Goal: Task Accomplishment & Management: Use online tool/utility

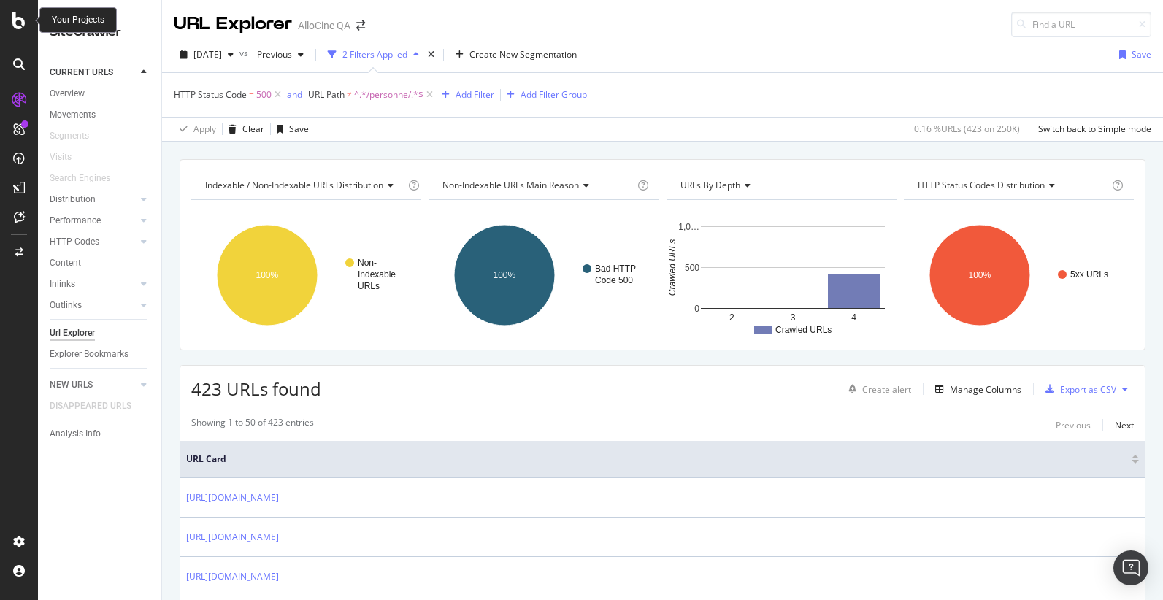
click at [19, 21] on icon at bounding box center [18, 21] width 13 height 18
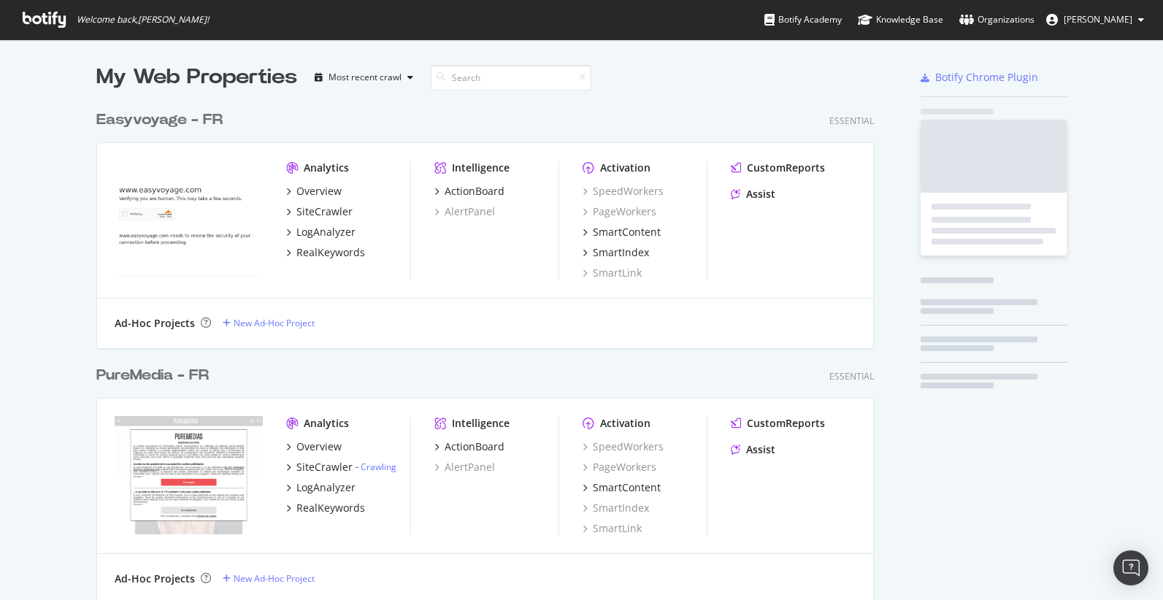
scroll to position [600, 1163]
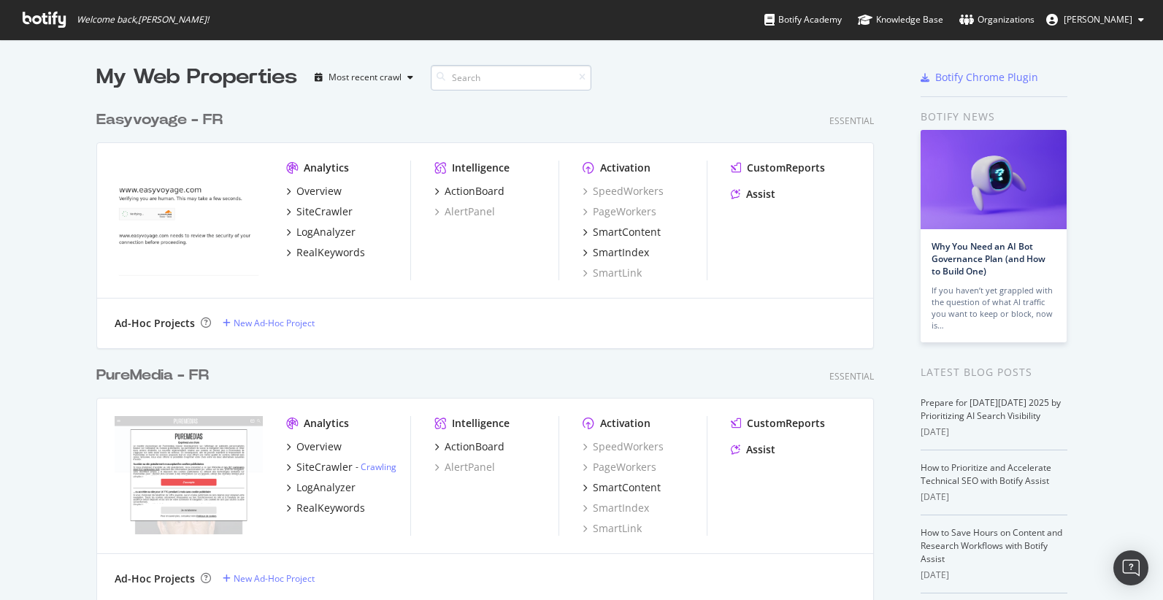
click at [472, 80] on input at bounding box center [511, 78] width 161 height 26
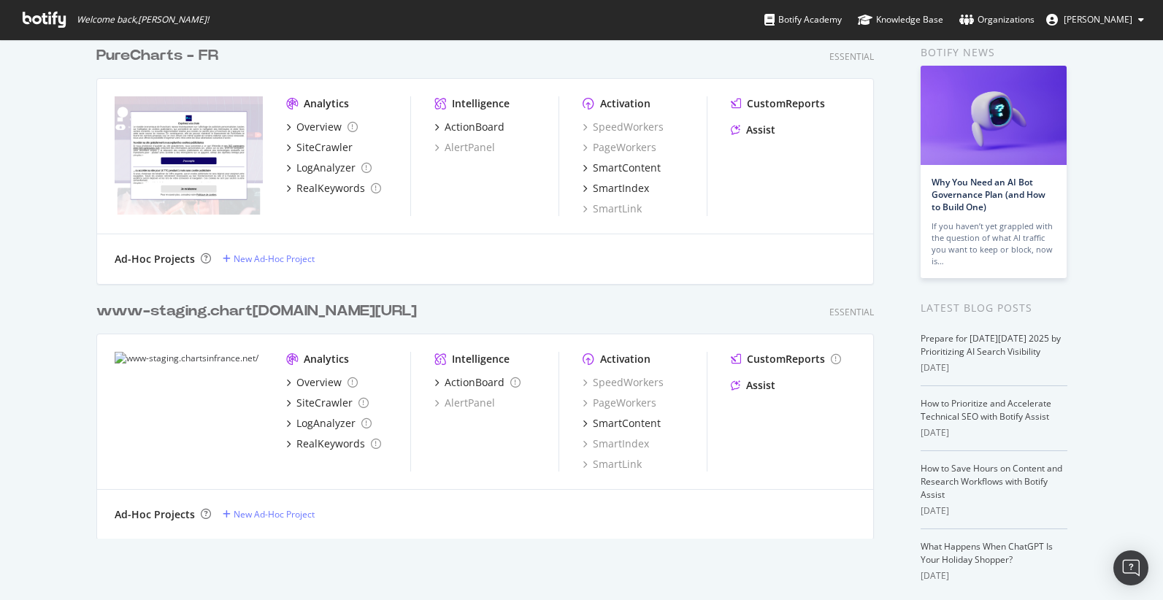
scroll to position [0, 0]
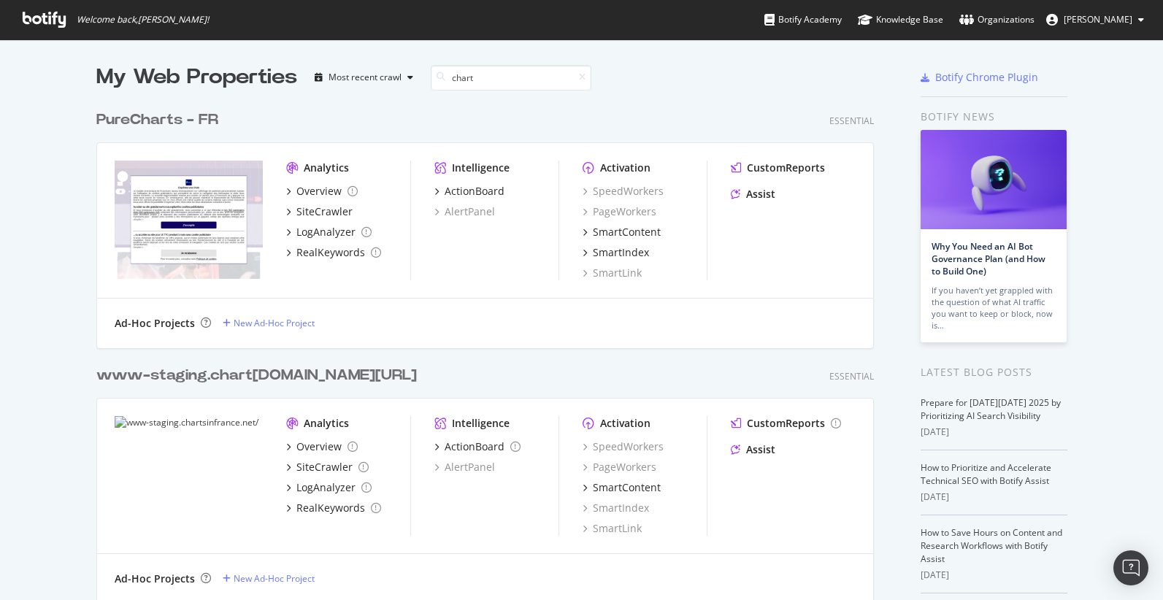
type input "chart"
click at [168, 378] on div "www-staging. chart sinfrance.net/" at bounding box center [256, 375] width 321 height 21
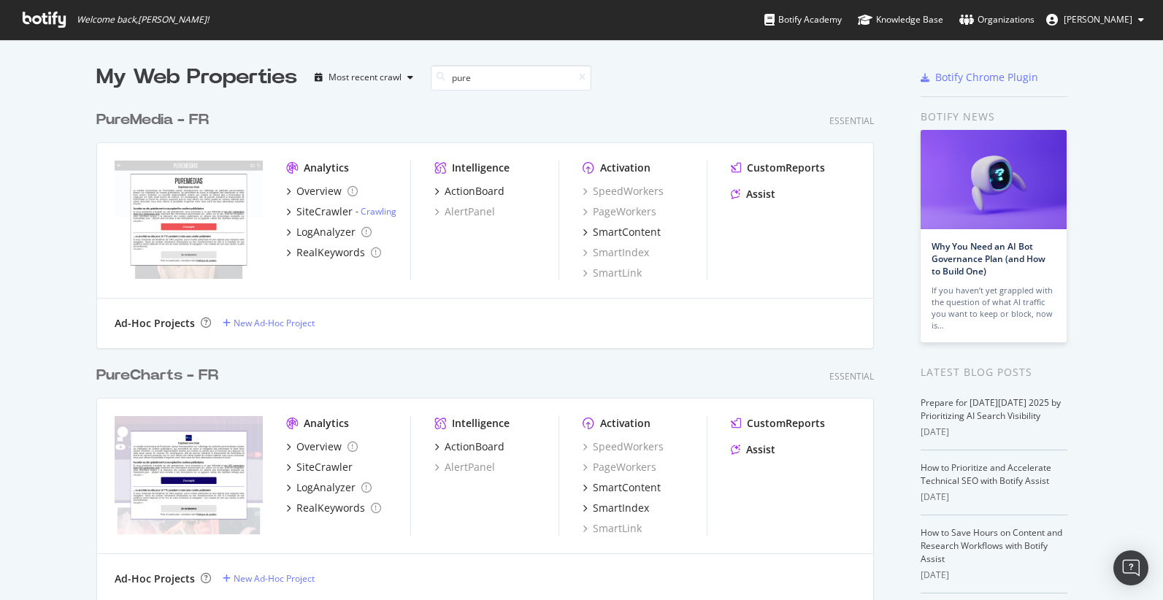
scroll to position [1554, 789]
type input "pure"
click at [156, 373] on div "Pure Charts - FR" at bounding box center [157, 375] width 122 height 21
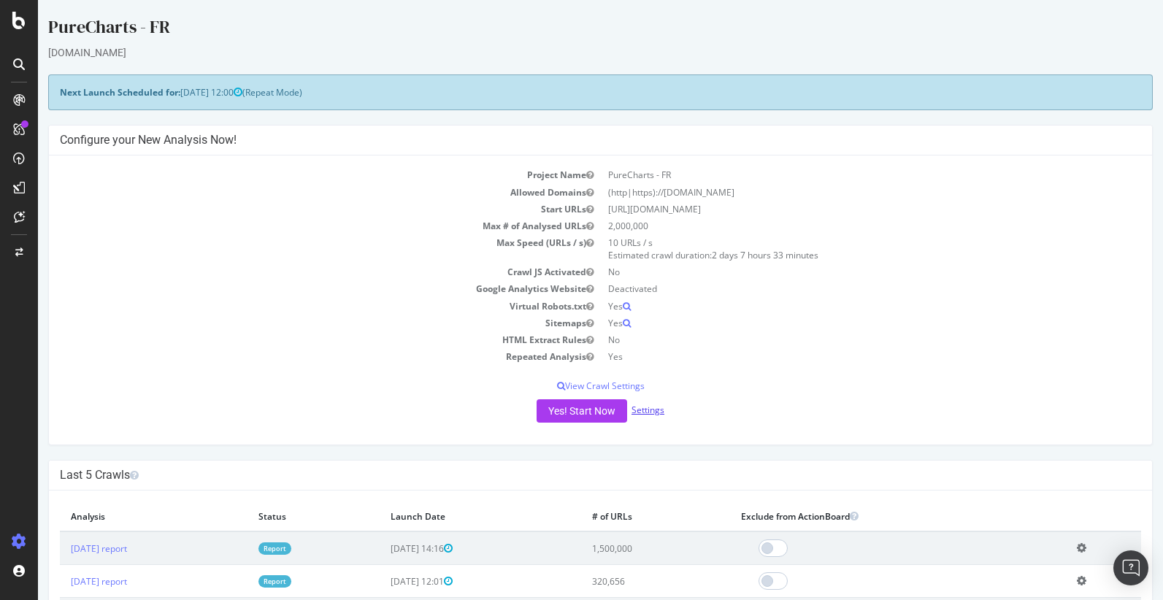
click at [655, 406] on link "Settings" at bounding box center [648, 410] width 33 height 12
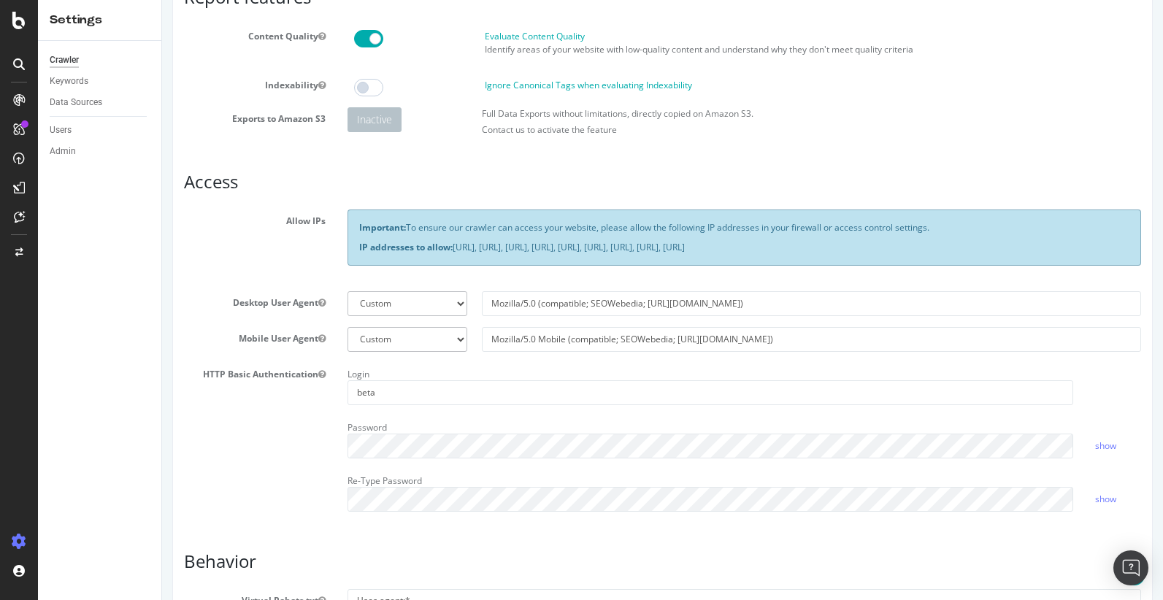
scroll to position [388, 0]
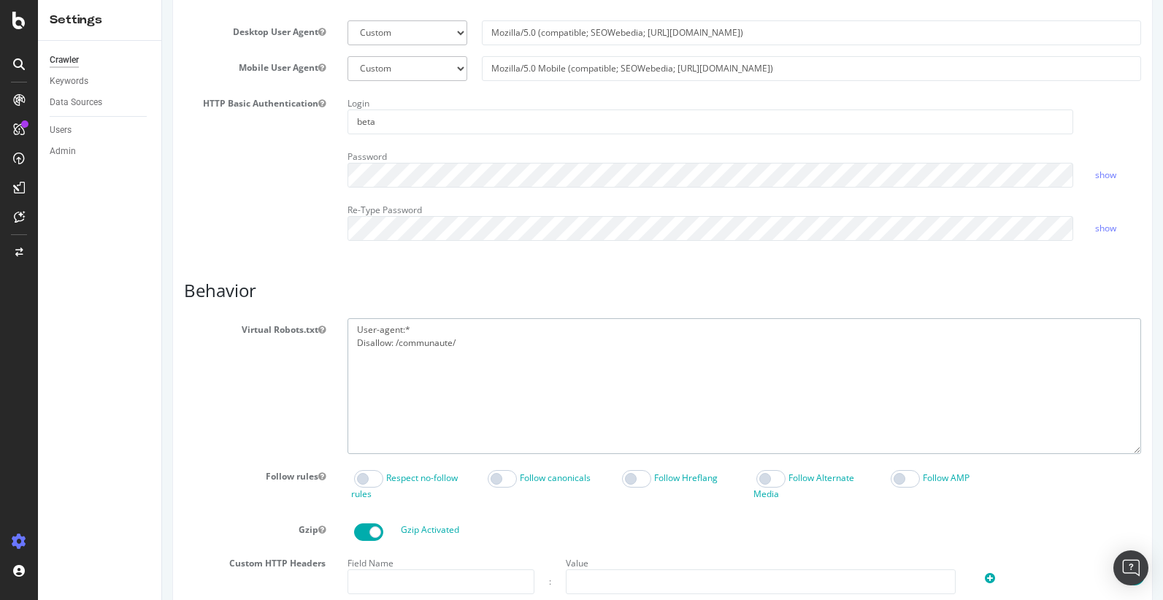
drag, startPoint x: 473, startPoint y: 344, endPoint x: 342, endPoint y: 317, distance: 134.2
click at [342, 317] on article "Behavior Virtual Robots.txt User-agent:* Disallow: /communaute/ Follow rules Re…" at bounding box center [662, 547] width 957 height 532
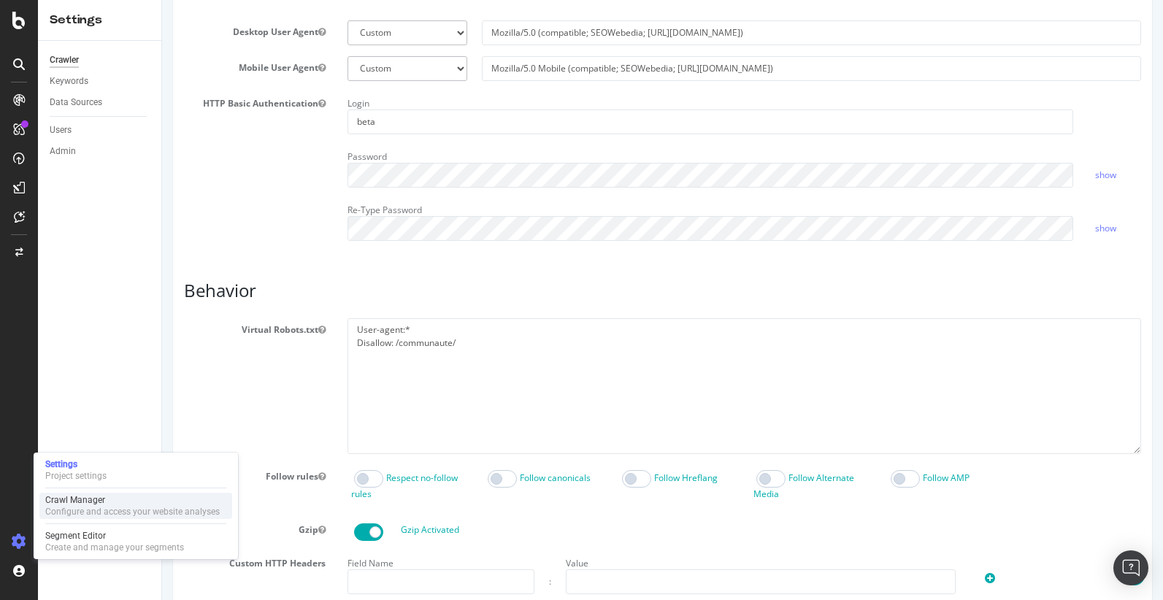
click at [80, 502] on div "Crawl Manager" at bounding box center [132, 500] width 175 height 12
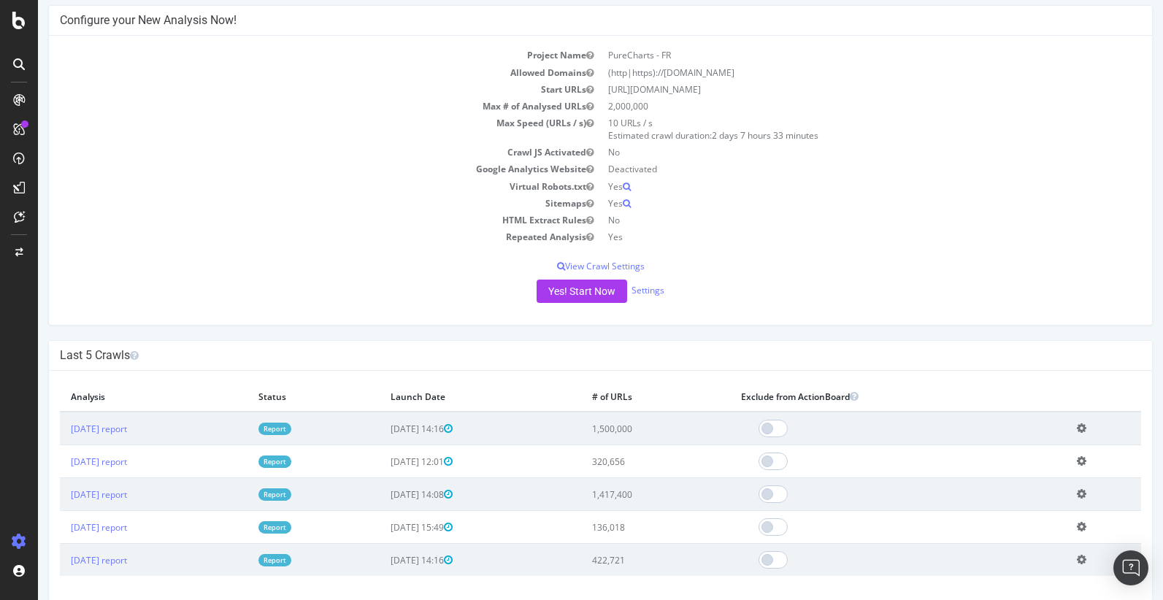
scroll to position [120, 0]
click at [127, 495] on link "2025 Sep. 12th report" at bounding box center [99, 494] width 56 height 12
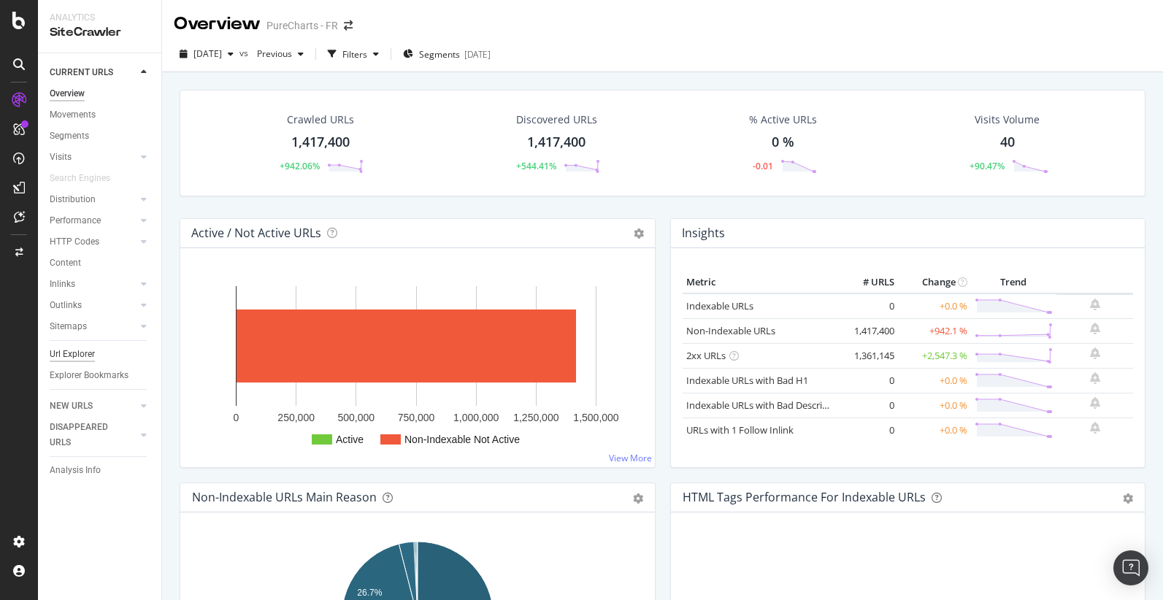
click at [72, 357] on div "Url Explorer" at bounding box center [72, 354] width 45 height 15
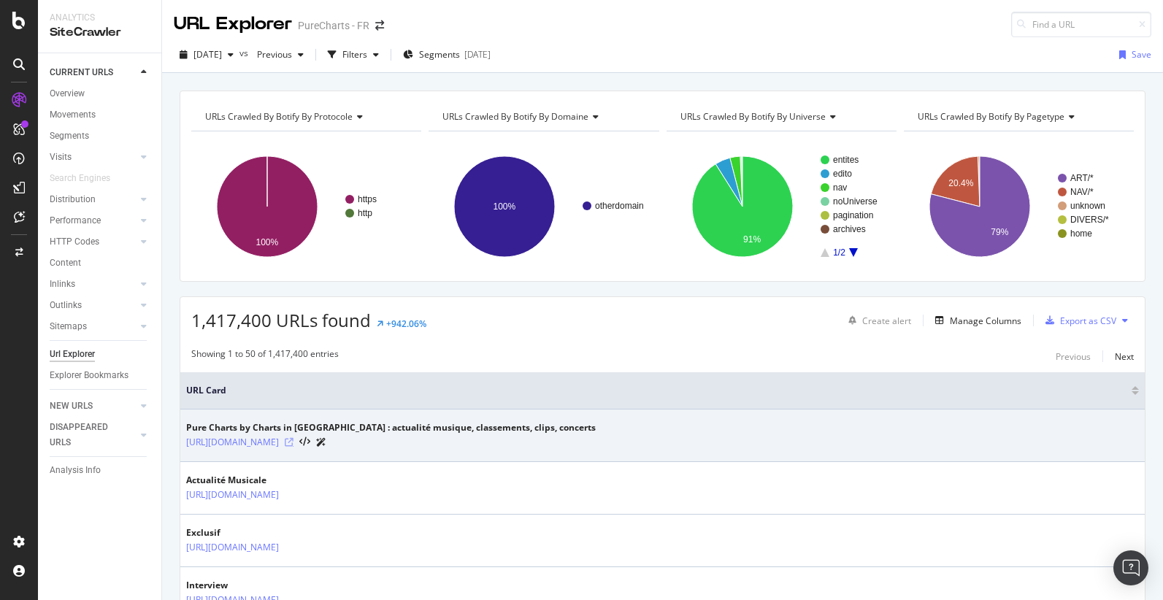
click at [294, 442] on icon at bounding box center [289, 442] width 9 height 9
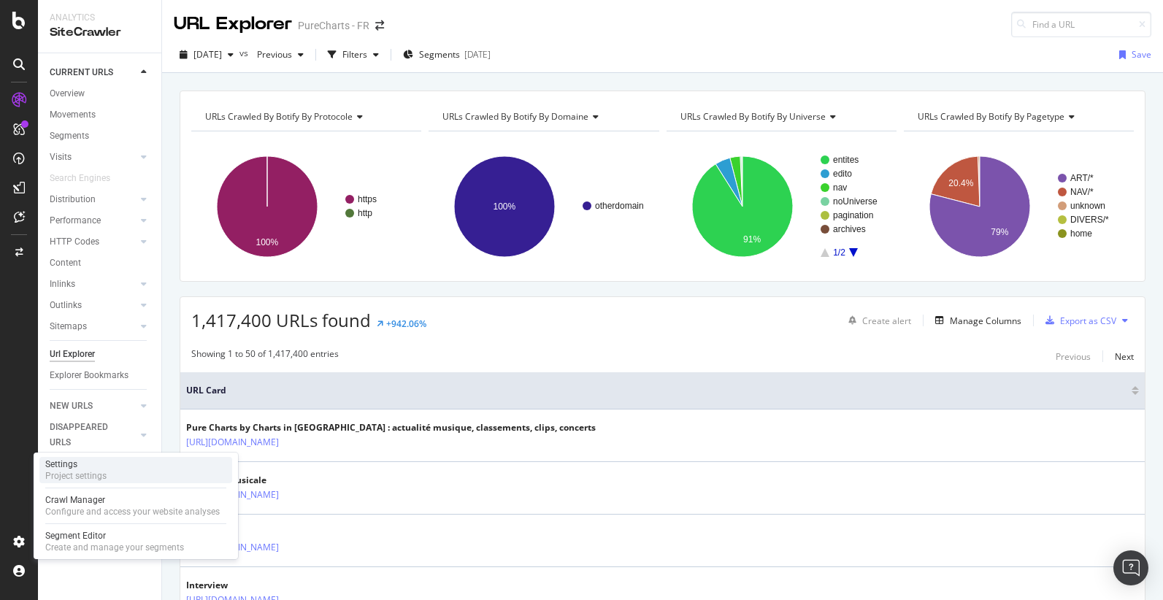
click at [80, 464] on div "Settings" at bounding box center [75, 465] width 61 height 12
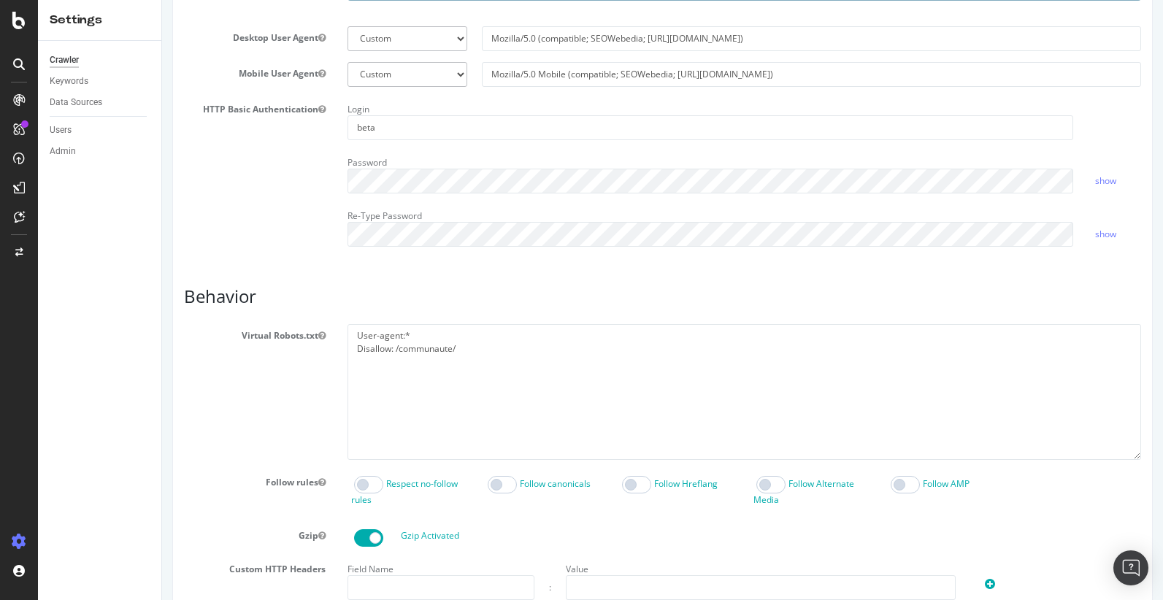
scroll to position [567, 0]
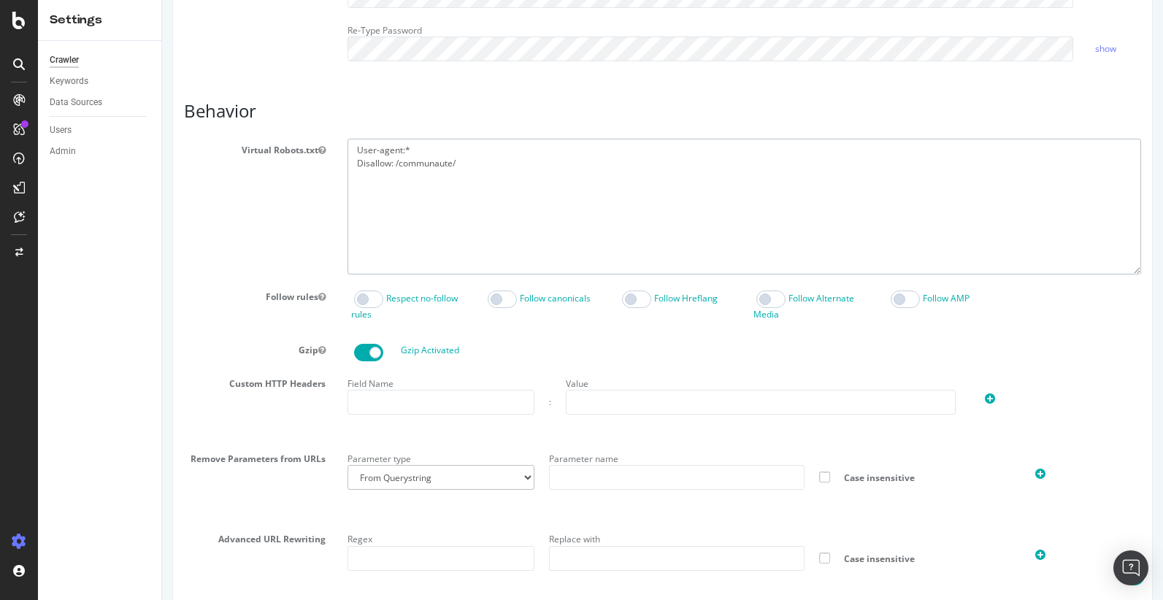
drag, startPoint x: 483, startPoint y: 165, endPoint x: 332, endPoint y: 142, distance: 153.0
click at [332, 142] on div "Virtual Robots.txt User-agent:* Disallow: /communaute/" at bounding box center [662, 206] width 979 height 135
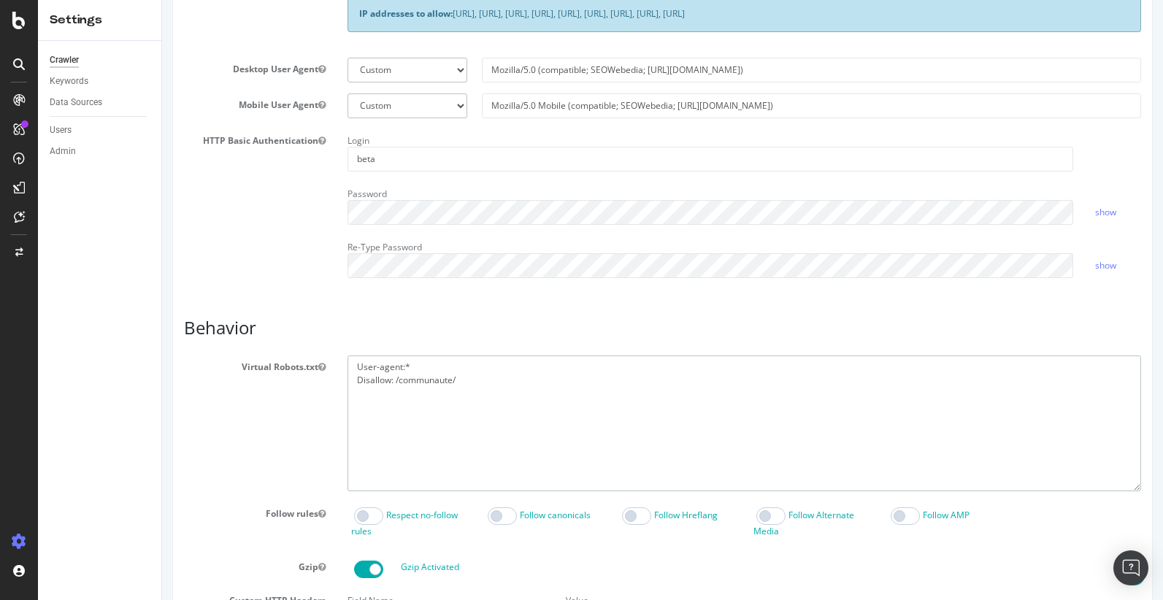
scroll to position [310, 0]
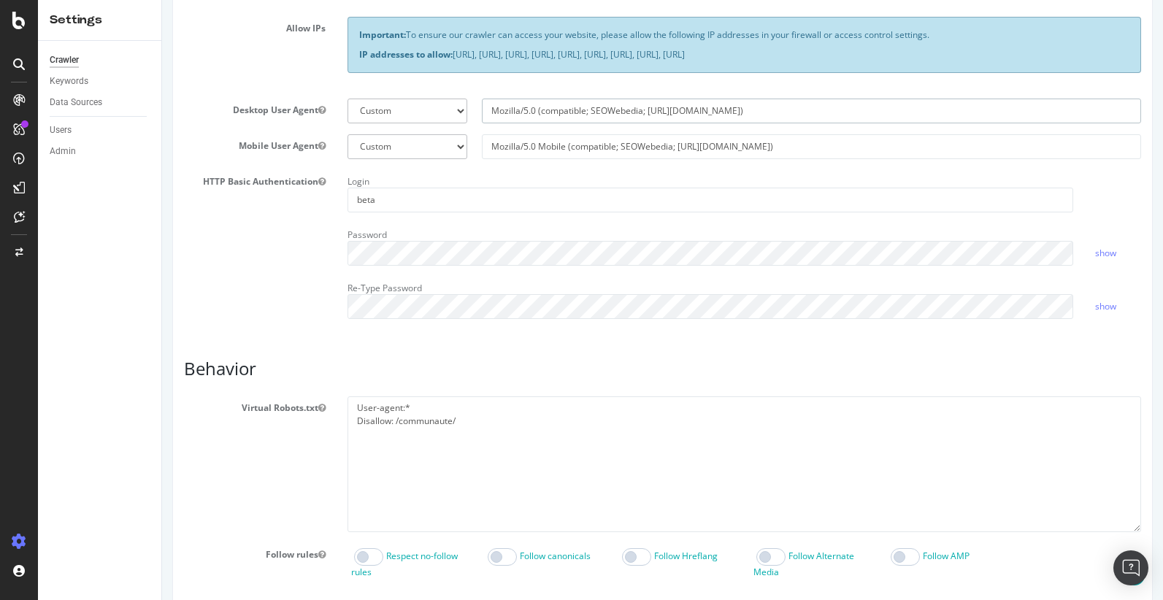
click at [681, 110] on input "Mozilla/5.0 (compatible; SEOWebedia; [URL][DOMAIN_NAME])" at bounding box center [811, 111] width 659 height 25
click at [594, 150] on input "Mozilla/5.0 Mobile (compatible; SEOWebedia; [URL][DOMAIN_NAME])" at bounding box center [811, 146] width 659 height 25
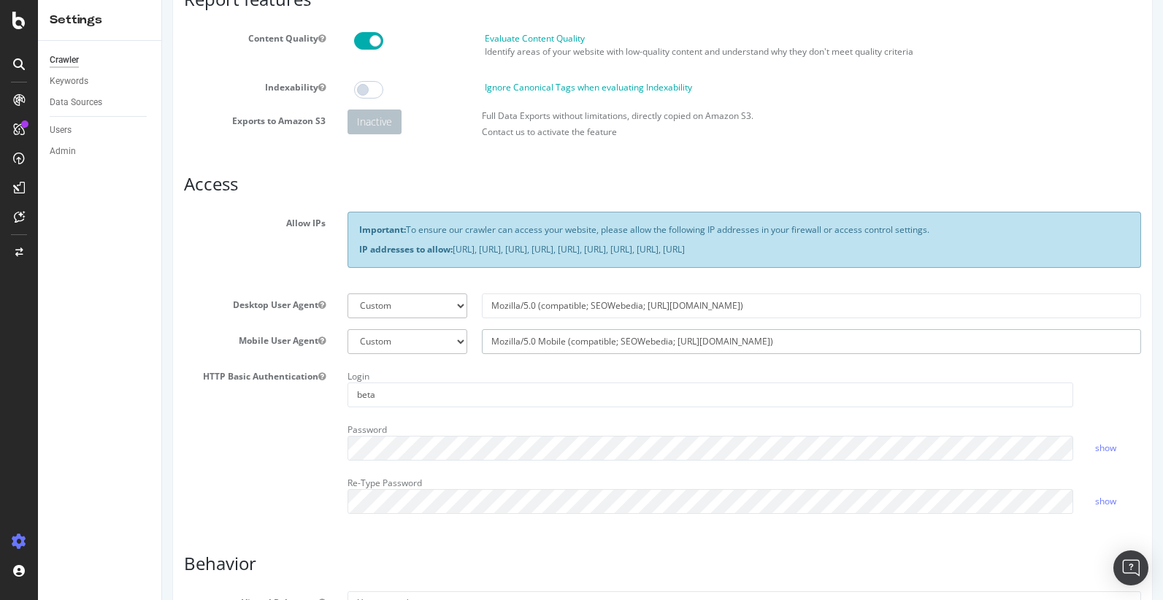
scroll to position [0, 0]
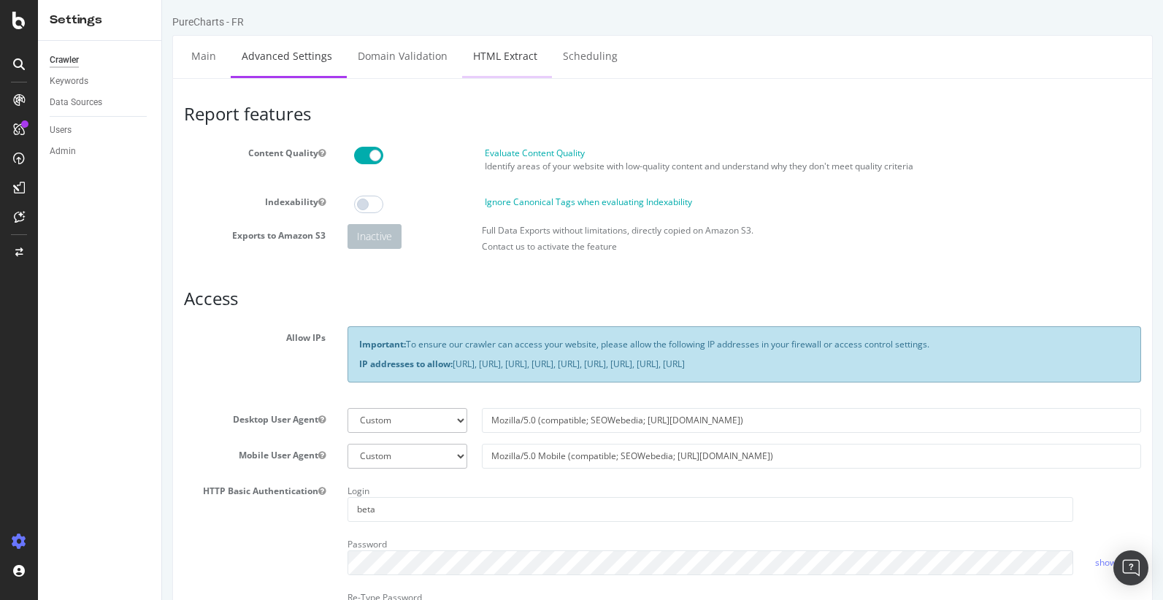
click at [502, 55] on link "HTML Extract" at bounding box center [505, 56] width 86 height 40
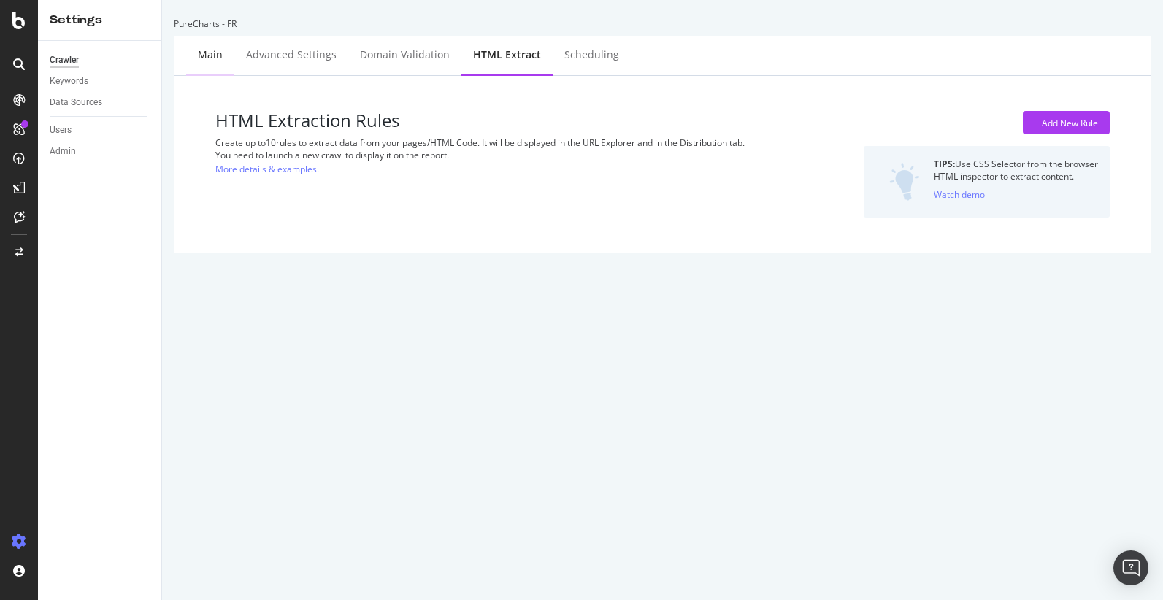
click at [212, 54] on div "Main" at bounding box center [210, 54] width 25 height 15
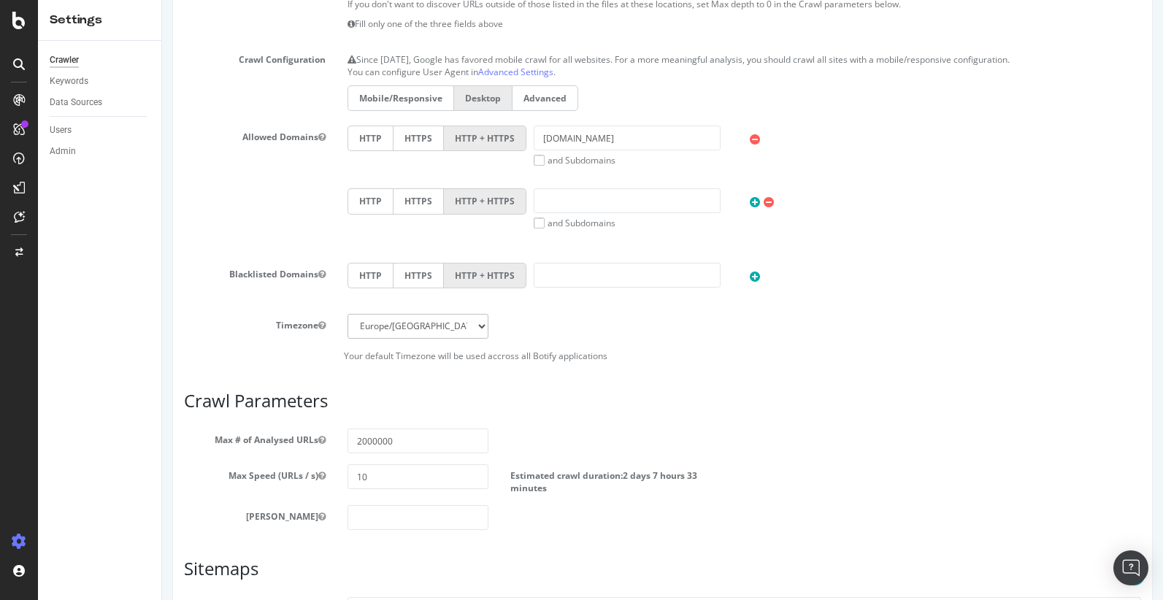
scroll to position [572, 0]
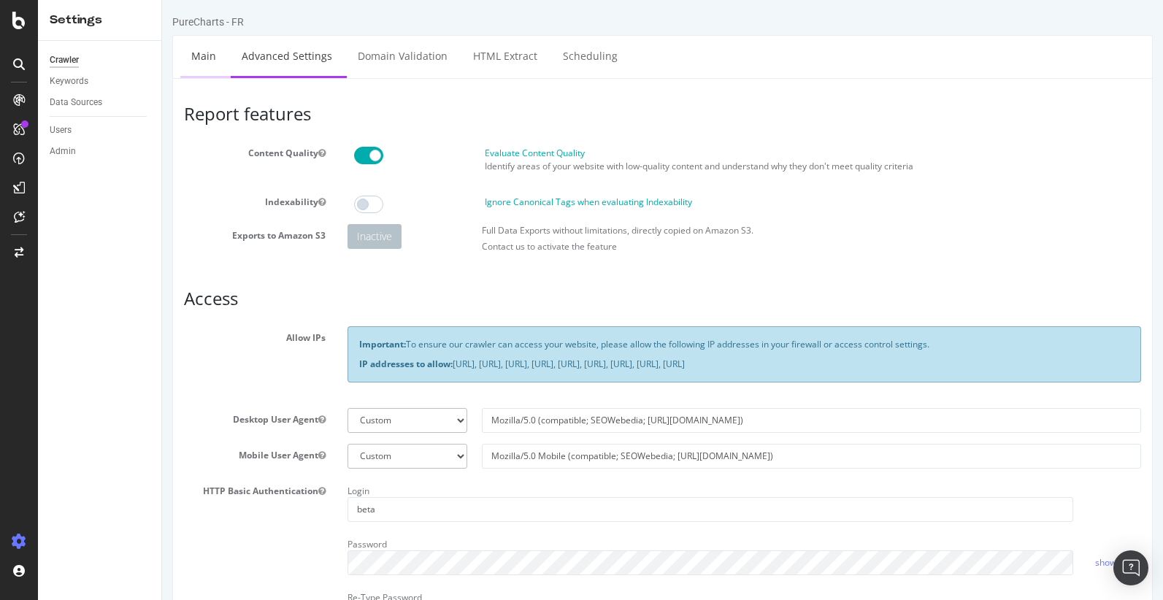
click at [200, 57] on link "Main" at bounding box center [203, 56] width 47 height 40
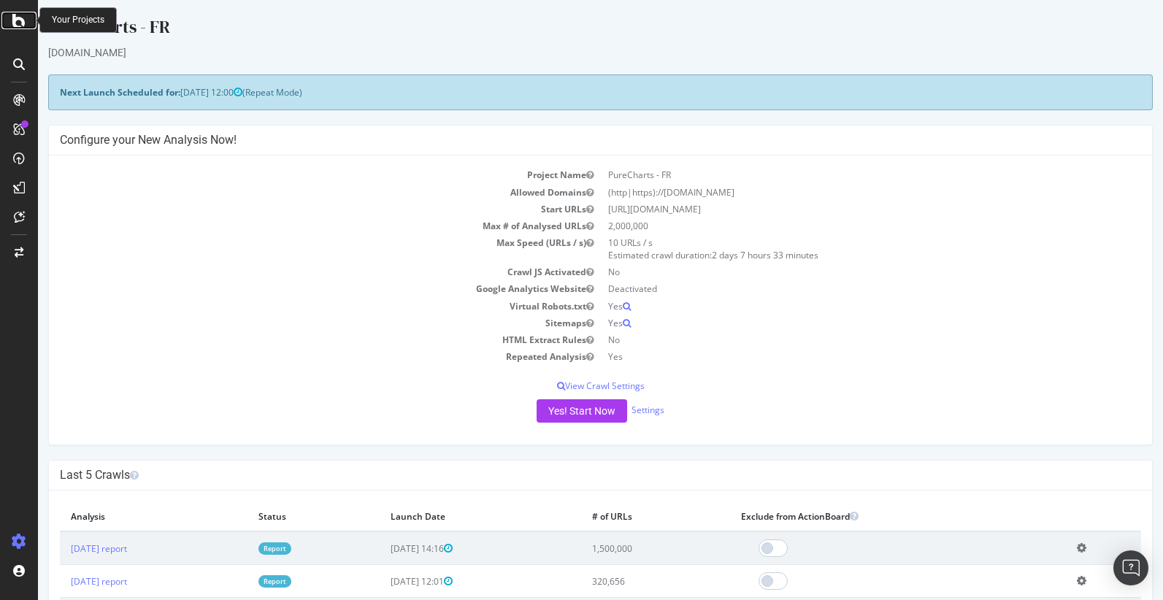
click at [18, 26] on icon at bounding box center [18, 21] width 13 height 18
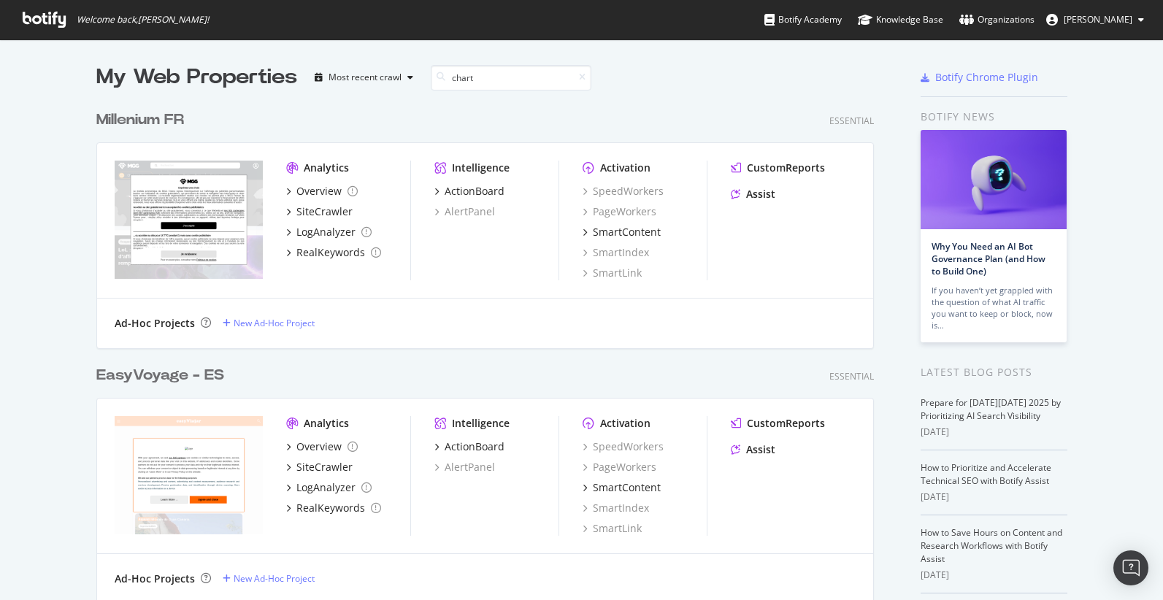
scroll to position [511, 789]
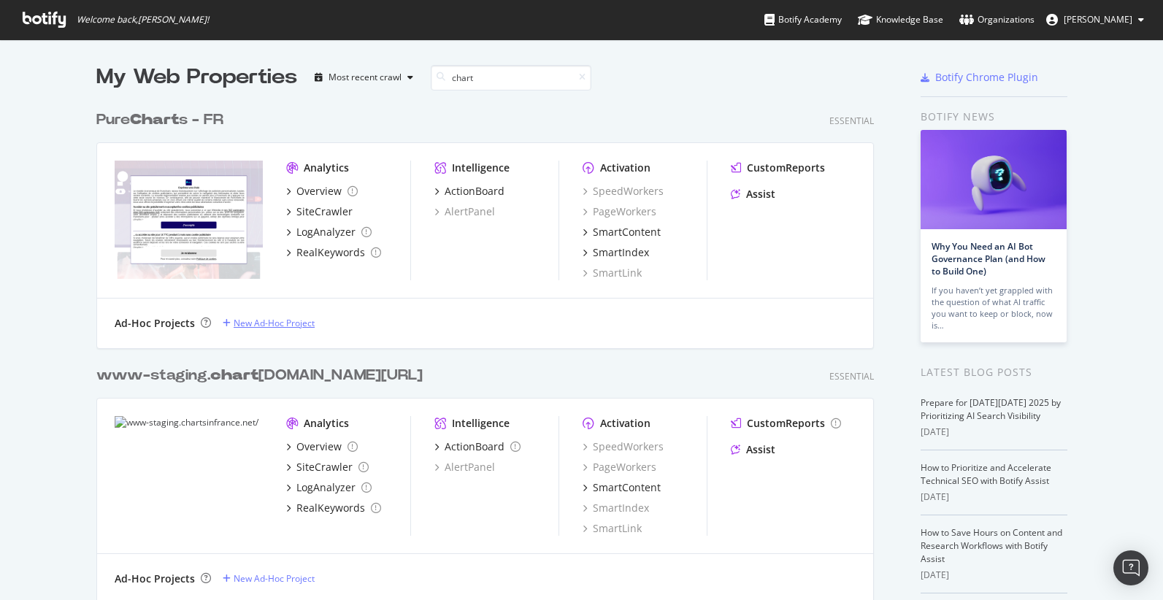
type input "chart"
click at [249, 326] on div "New Ad-Hoc Project" at bounding box center [274, 323] width 81 height 12
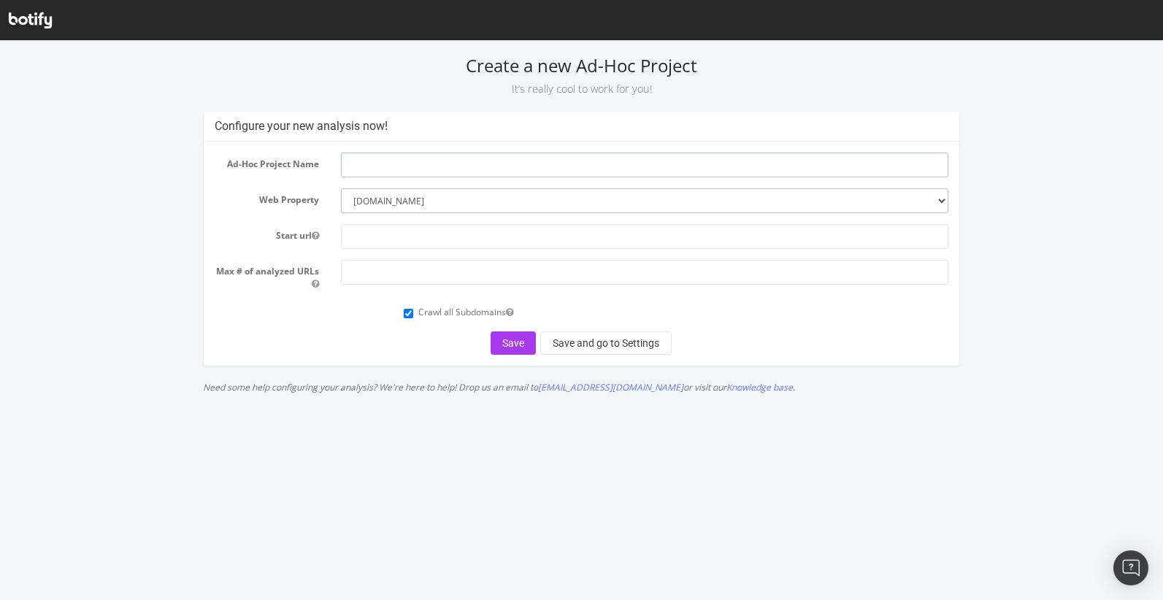
click at [376, 161] on input "text" at bounding box center [645, 165] width 608 height 25
type input "QA Revamp"
click at [386, 232] on input "text" at bounding box center [645, 236] width 608 height 25
paste input "[URL][DOMAIN_NAME]"
type input "[URL][DOMAIN_NAME]"
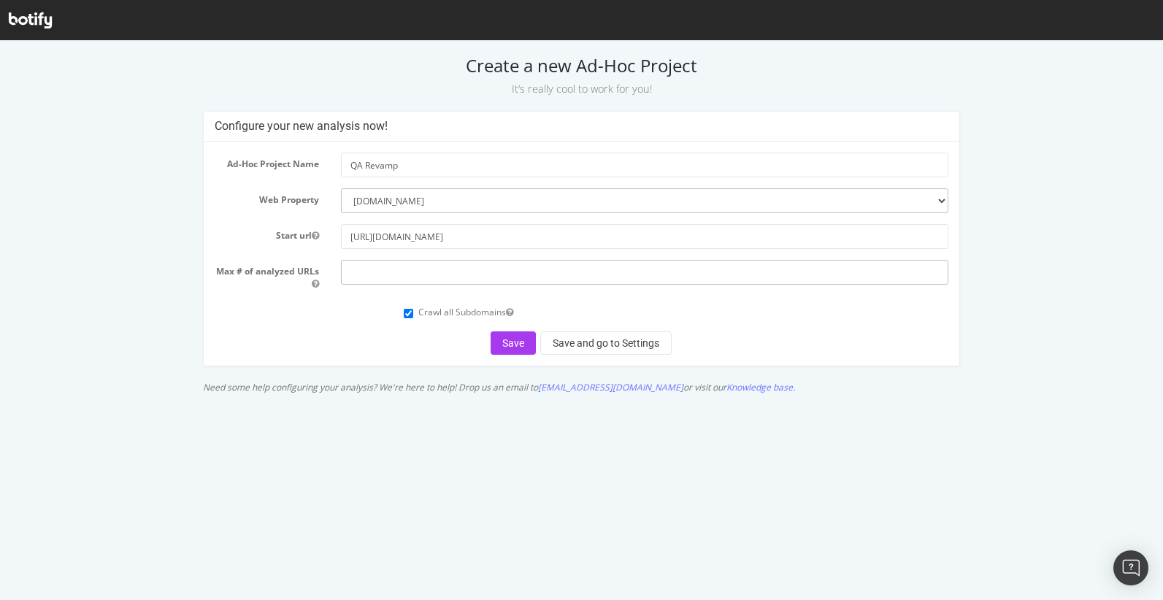
click at [391, 272] on input "number" at bounding box center [645, 272] width 608 height 25
type input "2000000"
click at [565, 348] on button "Save and go to Settings" at bounding box center [605, 343] width 131 height 23
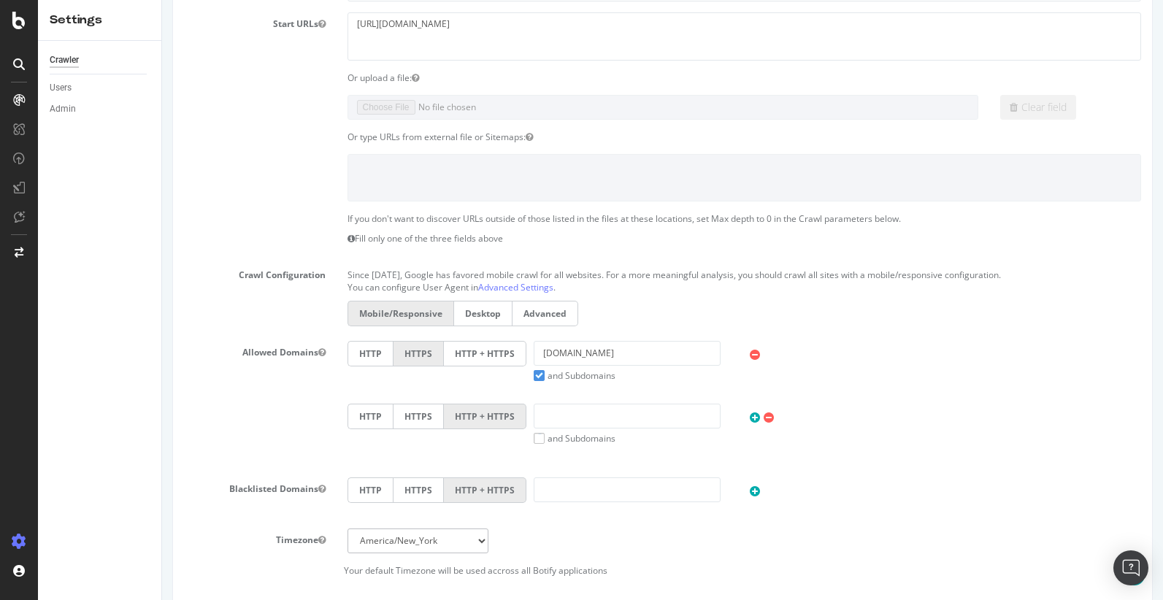
scroll to position [517, 0]
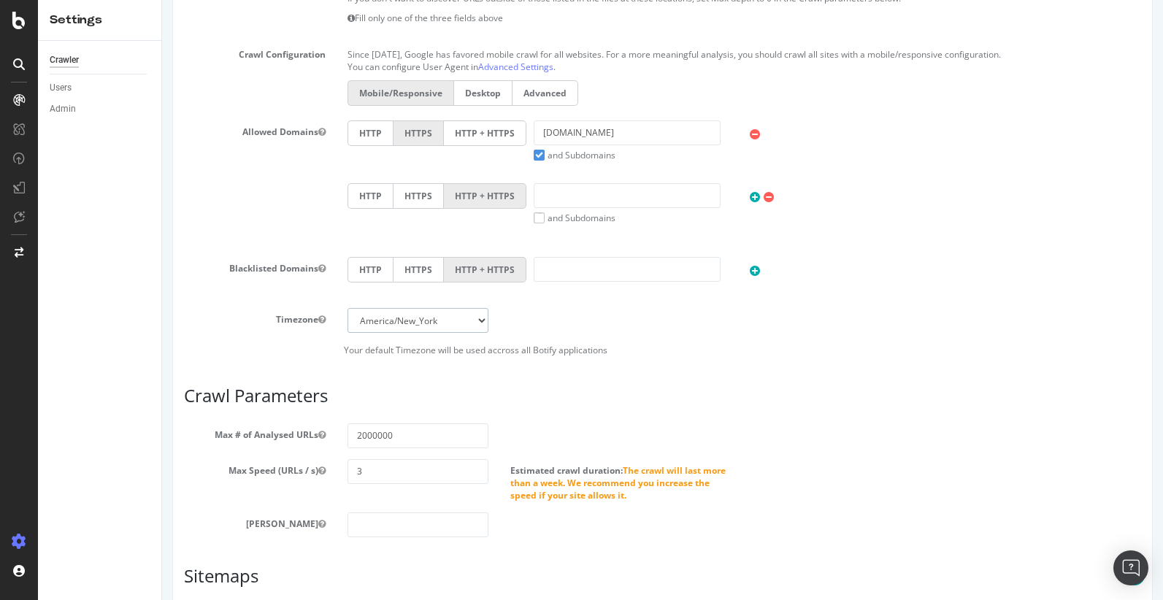
click at [427, 329] on select "[GEOGRAPHIC_DATA]/[GEOGRAPHIC_DATA] [GEOGRAPHIC_DATA]/[GEOGRAPHIC_DATA] [GEOGRA…" at bounding box center [419, 320] width 142 height 25
select select "Europe/[GEOGRAPHIC_DATA]"
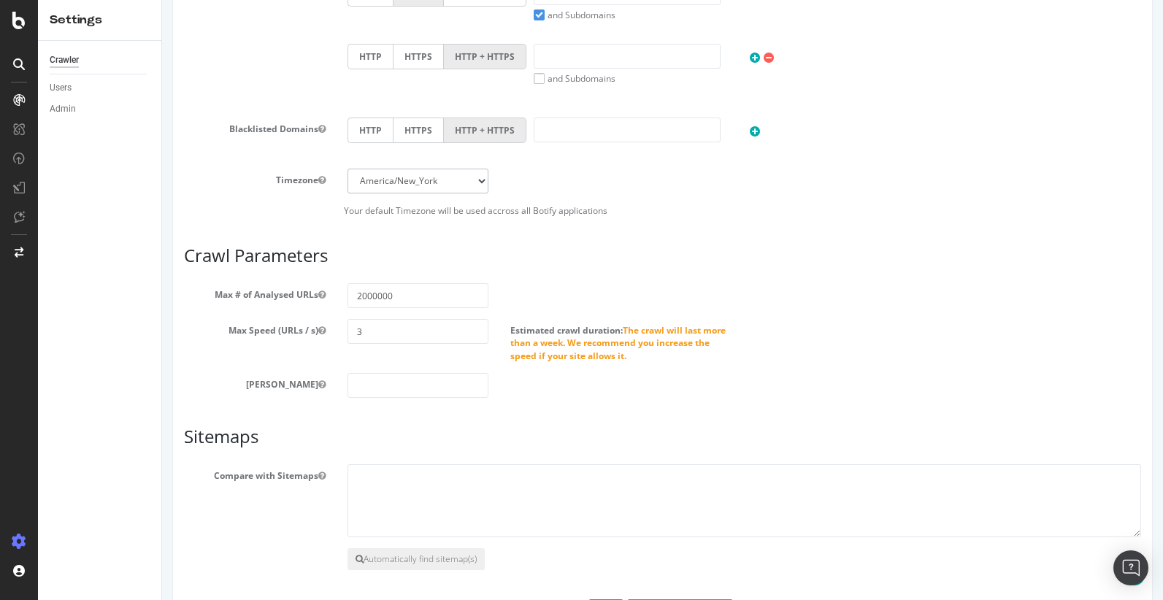
scroll to position [736, 0]
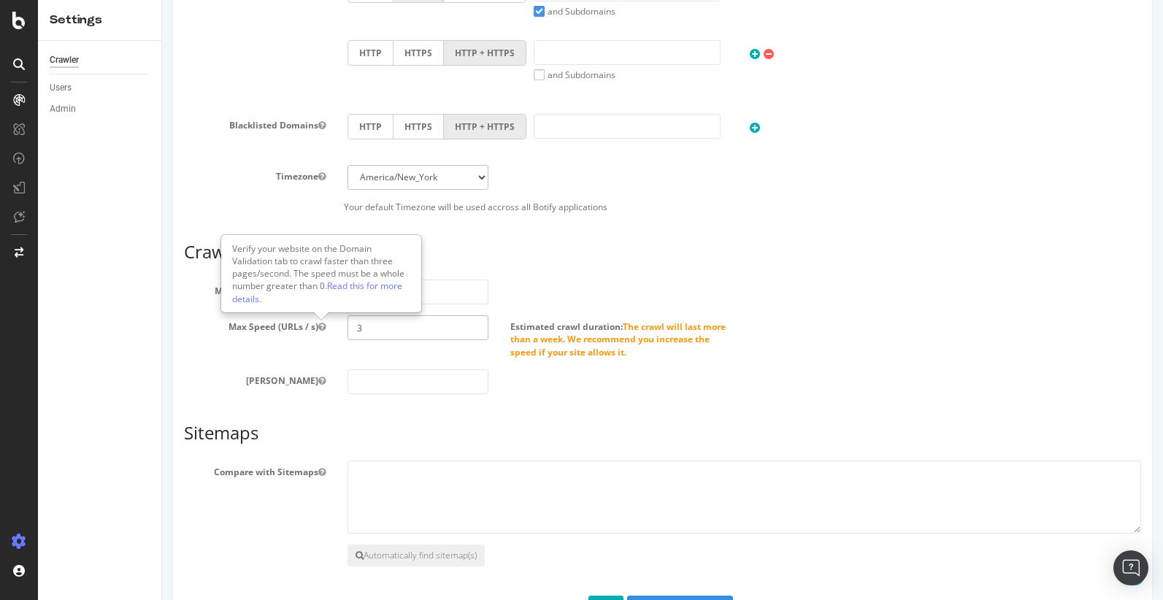
drag, startPoint x: 370, startPoint y: 329, endPoint x: 324, endPoint y: 329, distance: 45.3
click at [324, 329] on div "Max Speed (URLs / s) 3 Estimated crawl duration: The crawl will last more than …" at bounding box center [662, 336] width 979 height 42
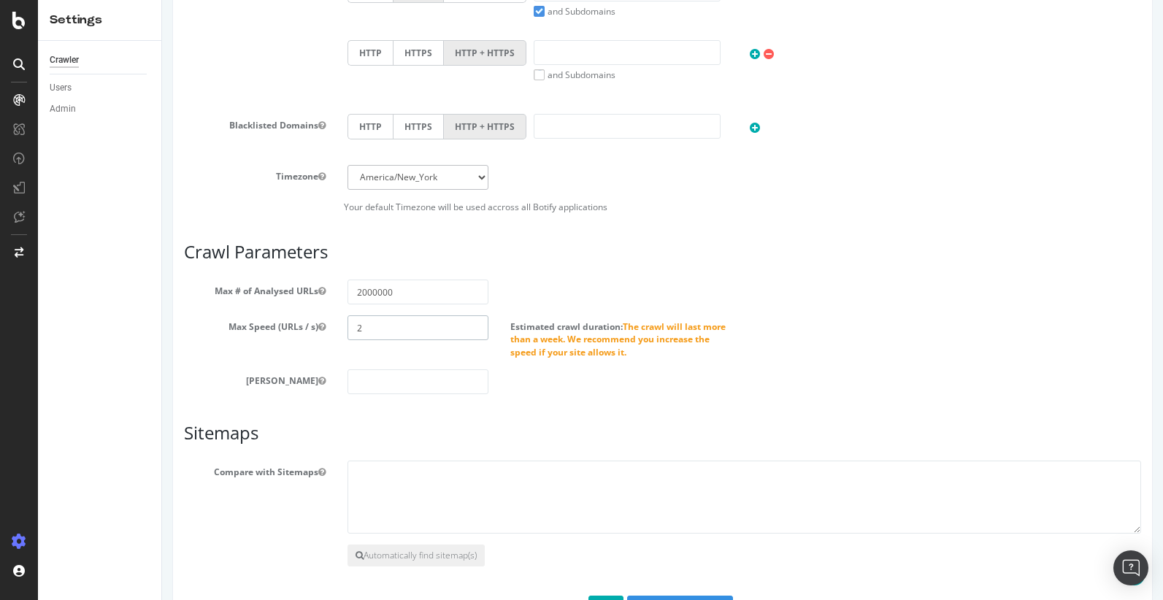
type input "2"
click at [289, 432] on h3 "Sitemaps" at bounding box center [662, 433] width 957 height 19
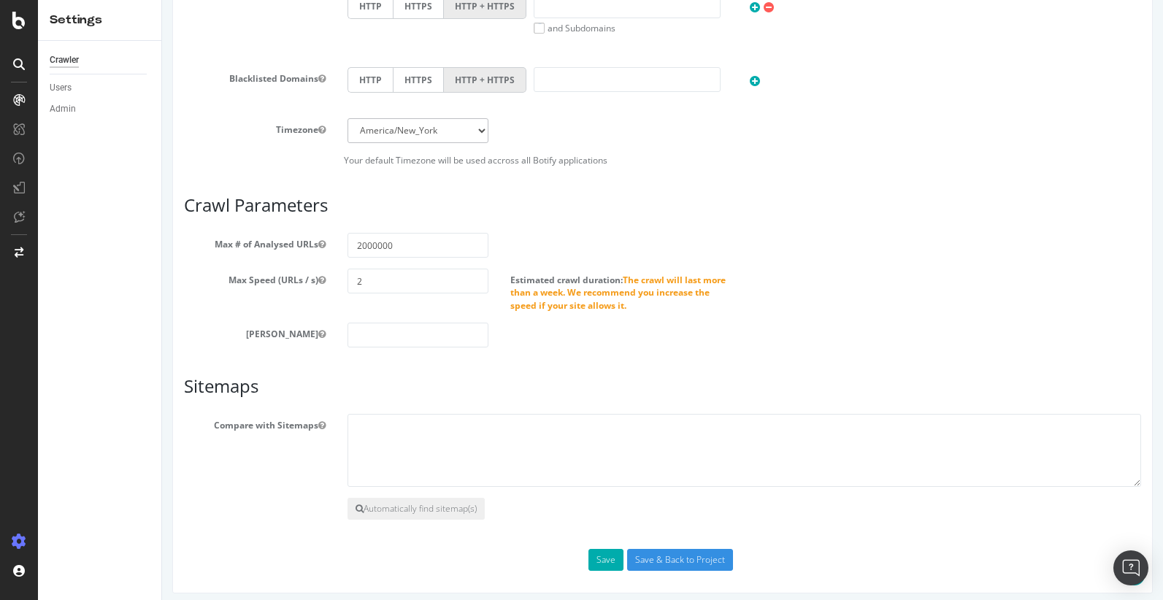
scroll to position [791, 0]
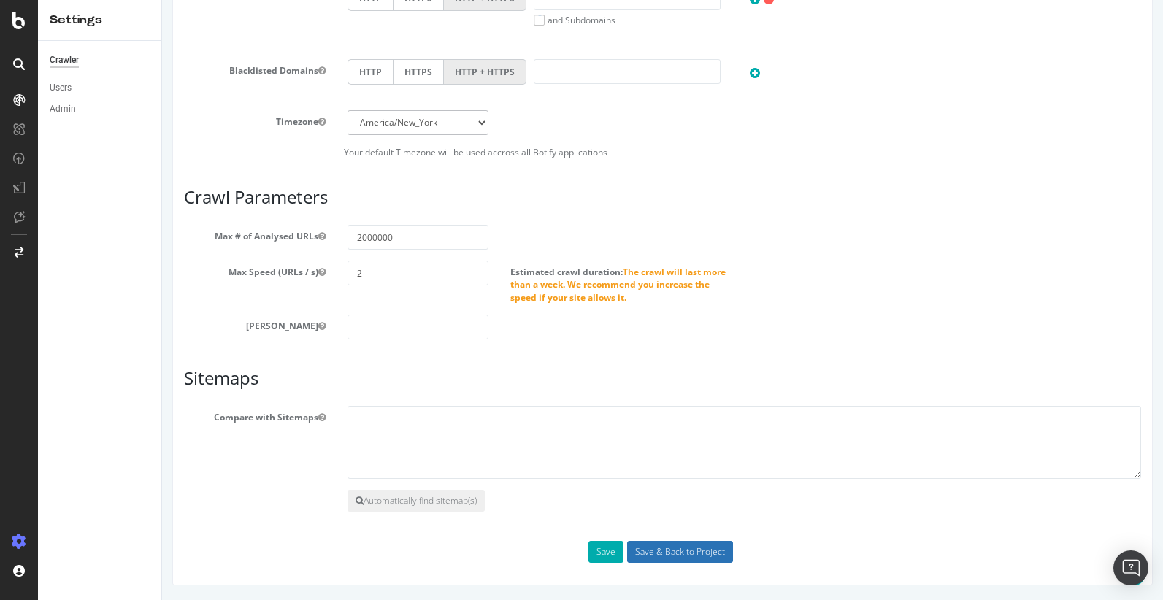
click at [657, 553] on input "Save & Back to Project" at bounding box center [680, 552] width 106 height 22
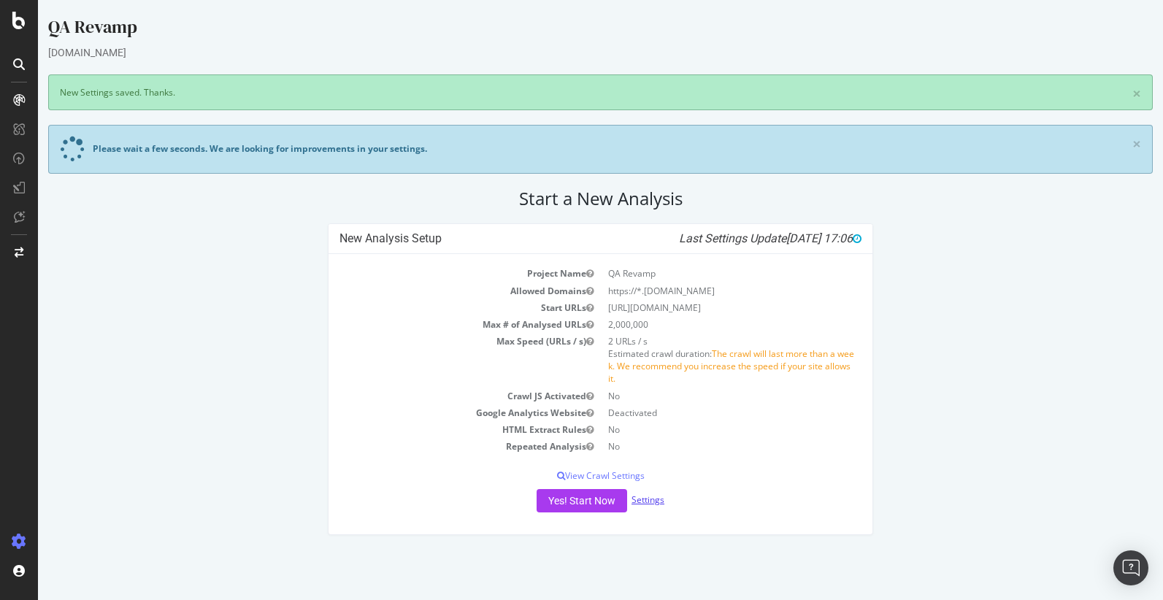
click at [650, 500] on link "Settings" at bounding box center [648, 500] width 33 height 12
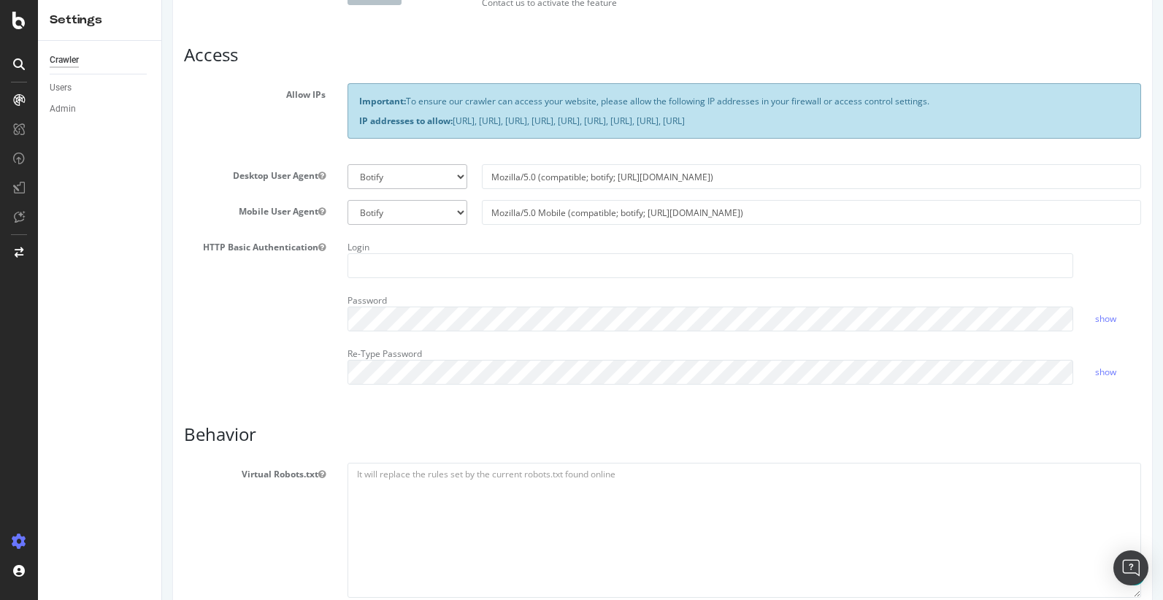
scroll to position [331, 0]
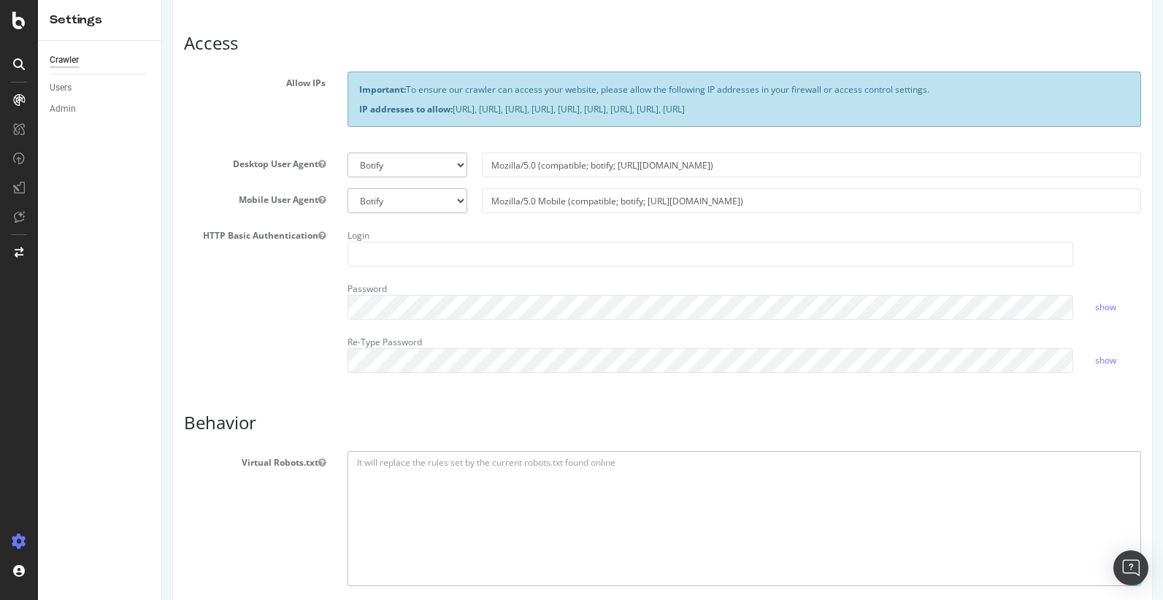
click at [381, 512] on textarea at bounding box center [745, 518] width 795 height 135
paste textarea "User-agent:* Disallow: /communaute/"
type textarea "User-agent:* Disallow: /communaute/"
click at [535, 162] on input "Mozilla/5.0 (compatible; botify; [URL][DOMAIN_NAME])" at bounding box center [811, 165] width 659 height 25
paste input "SEOWebedia; [URL][DOMAIN_NAME]"
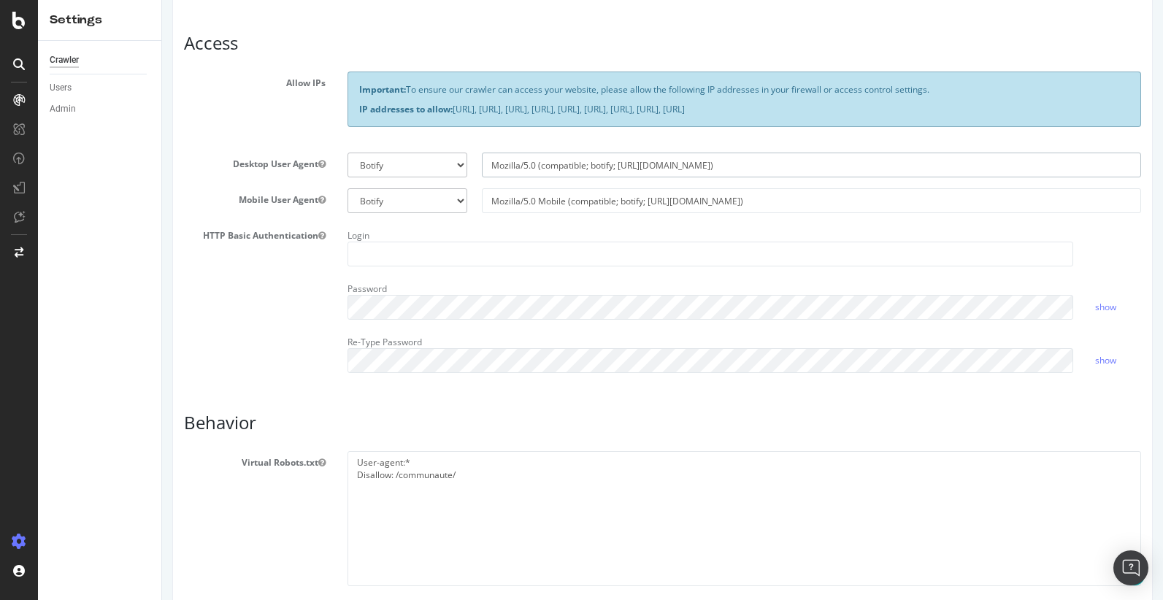
type input "Mozilla/5.0 (compatible; SEOWebedia; [URL][DOMAIN_NAME])"
select select
type input "Mozilla/5.0 (compatible; SEOWebedia; [URL][DOMAIN_NAME])"
click at [522, 202] on input "Mozilla/5.0 Mobile (compatible; botify; [URL][DOMAIN_NAME])" at bounding box center [811, 200] width 659 height 25
paste input "SEOWebedia; [URL][DOMAIN_NAME]"
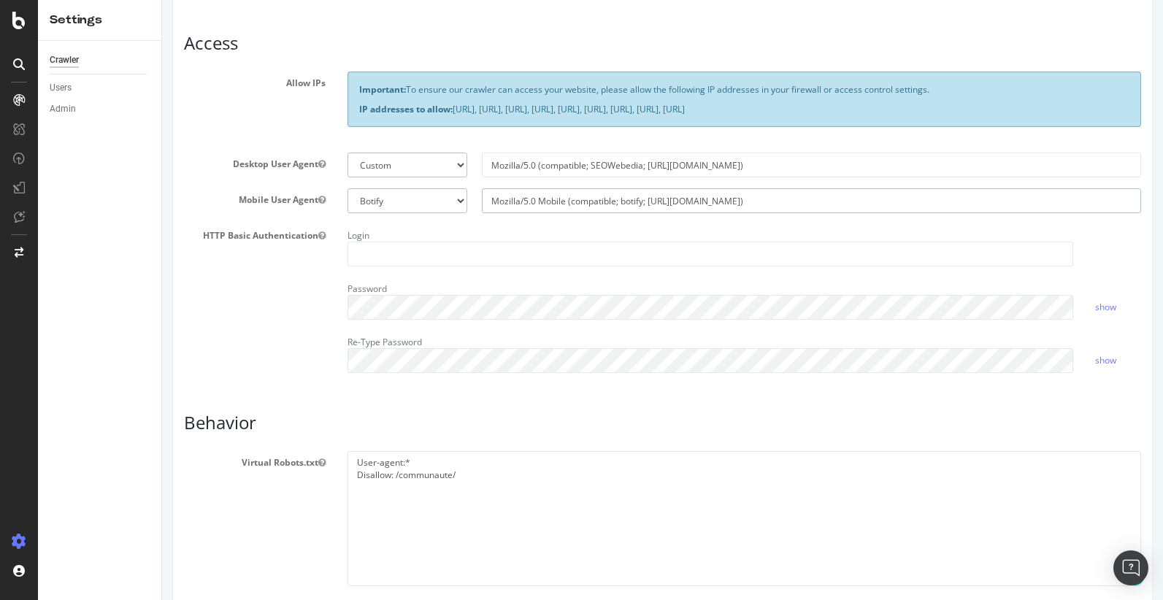
type input "Mozilla/5.0 Mobile (compatible; SEOWebedia; [URL][DOMAIN_NAME])"
select select
type input "Mozilla/5.0 Mobile (compatible; SEOWebedia; [URL][DOMAIN_NAME])"
click at [383, 251] on input "text" at bounding box center [711, 254] width 726 height 25
type input "beta"
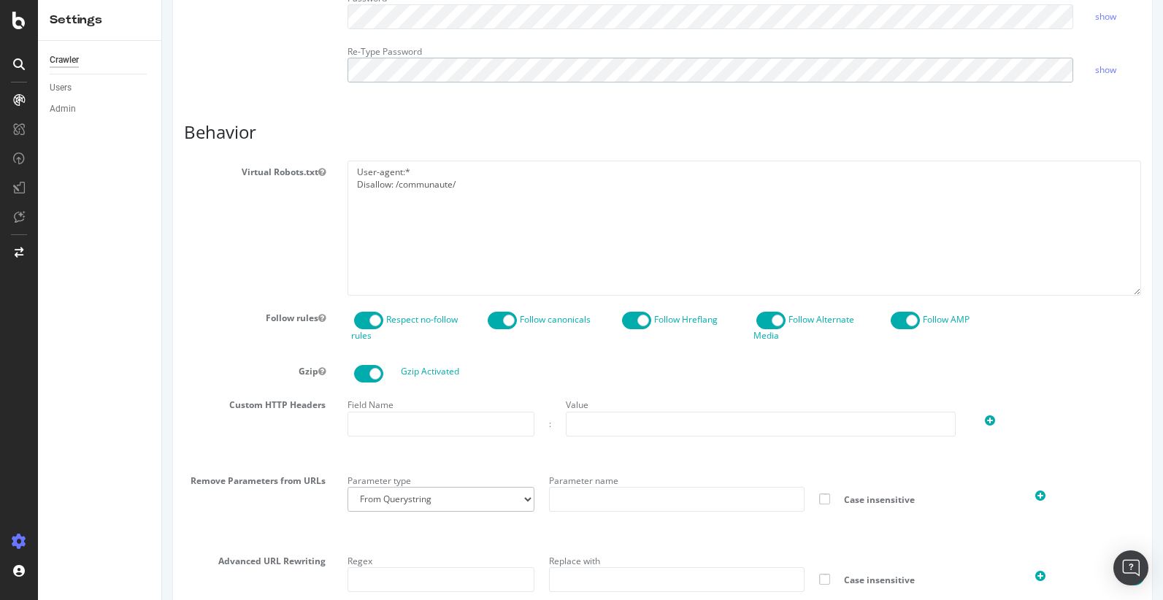
scroll to position [765, 0]
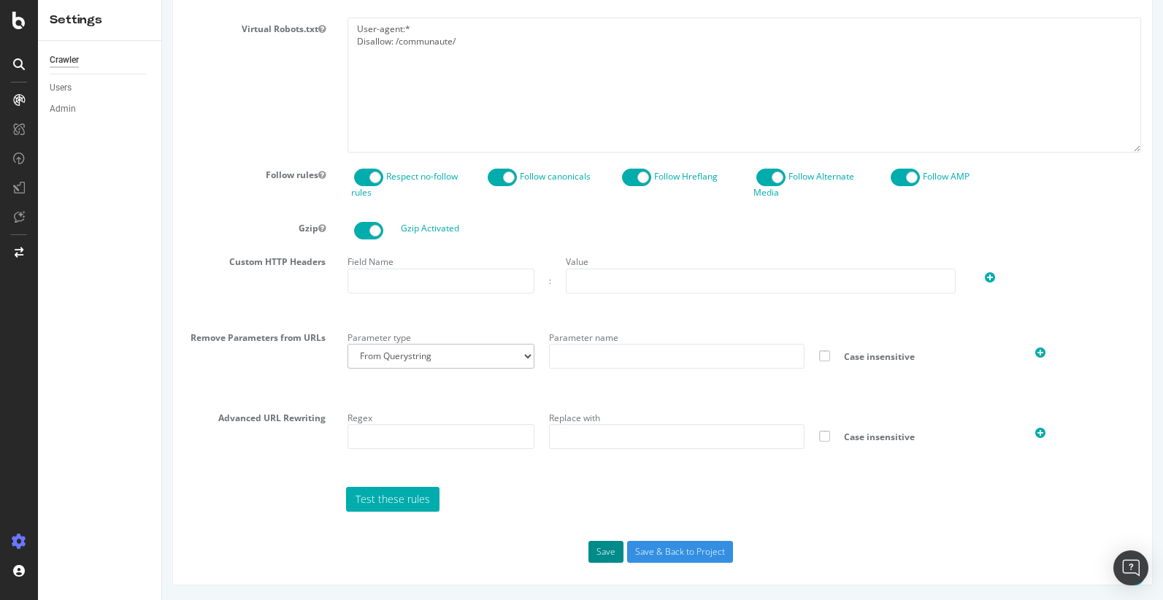
click at [618, 558] on button "Save" at bounding box center [606, 552] width 35 height 22
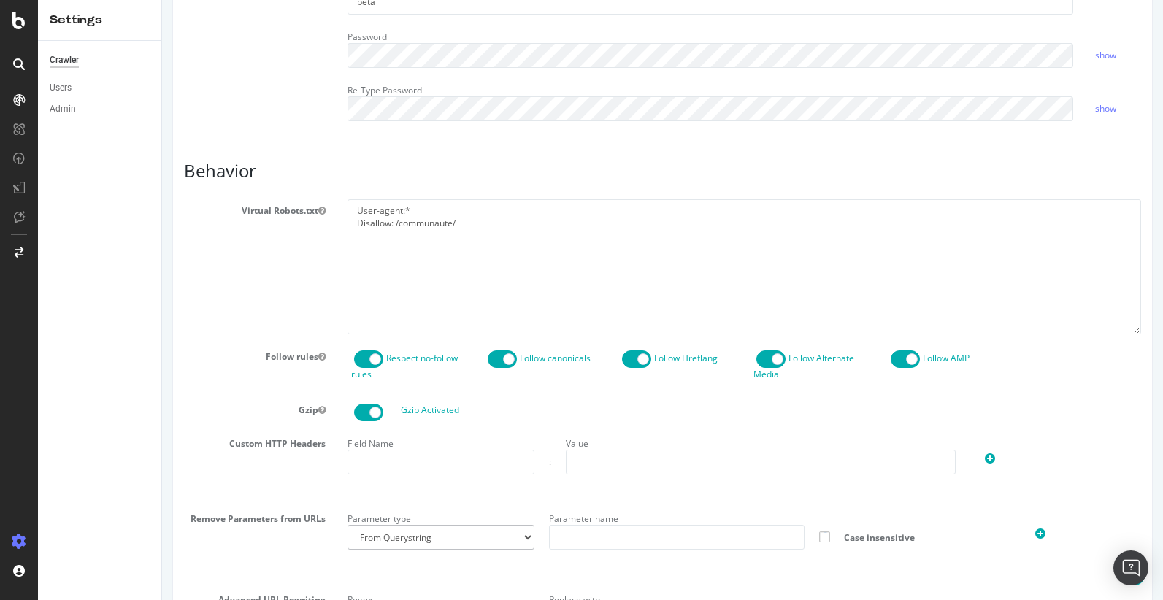
scroll to position [803, 0]
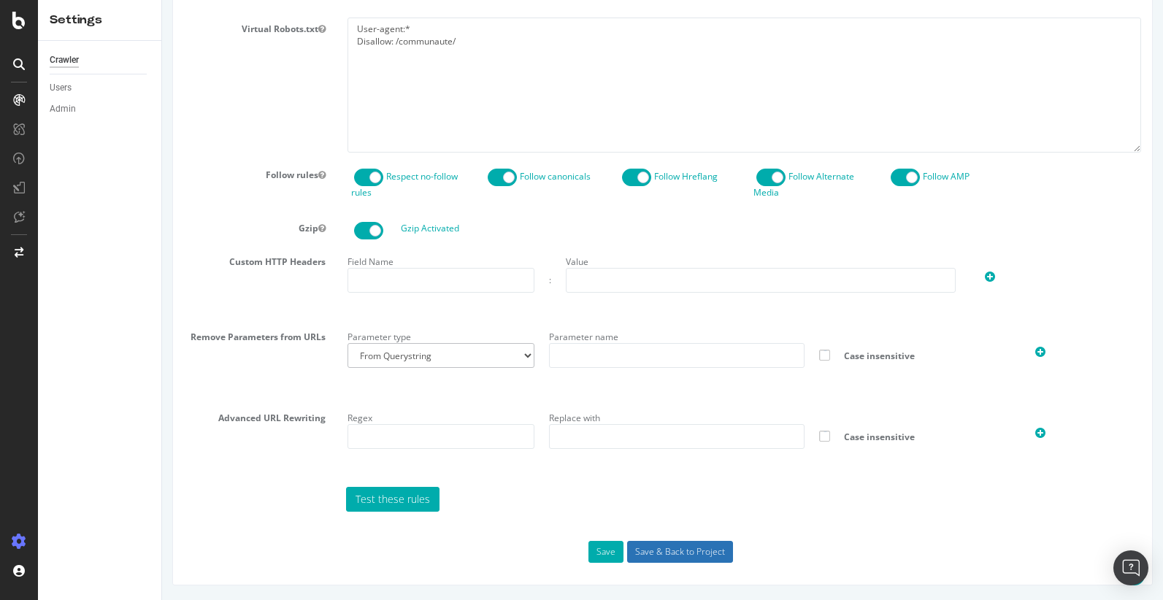
click at [670, 553] on input "Save & Back to Project" at bounding box center [680, 552] width 106 height 22
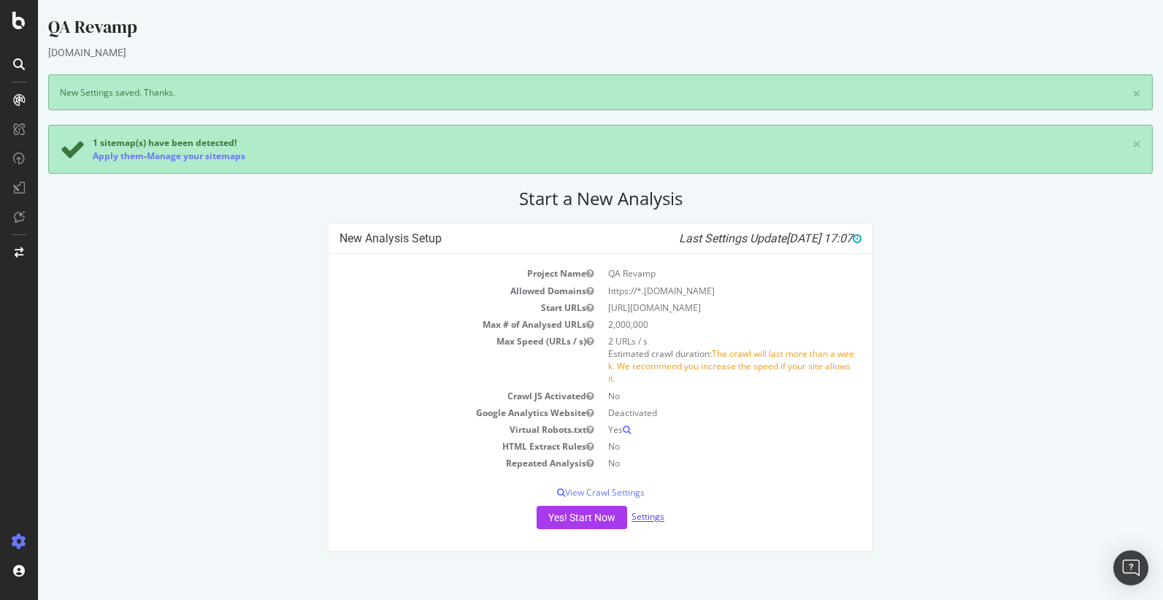
click at [647, 514] on link "Settings" at bounding box center [648, 517] width 33 height 12
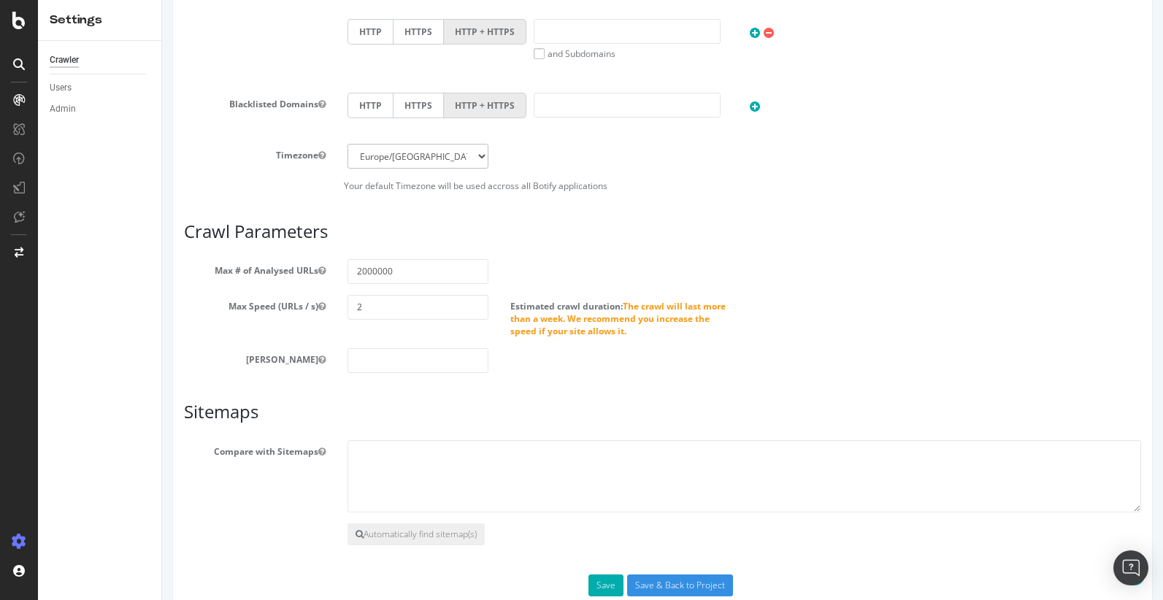
scroll to position [715, 0]
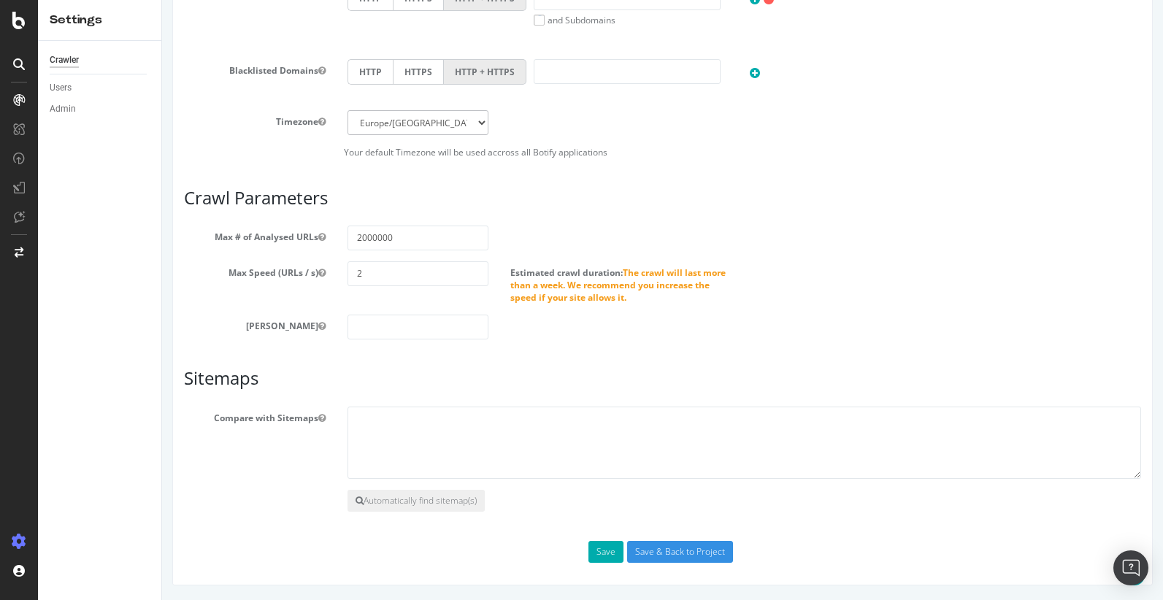
click at [673, 540] on div "Scope Project Name QA Revamp Start URLs [URL][DOMAIN_NAME] Or upload a file: Cl…" at bounding box center [662, 42] width 957 height 1043
click at [676, 555] on input "Save & Back to Project" at bounding box center [680, 552] width 106 height 22
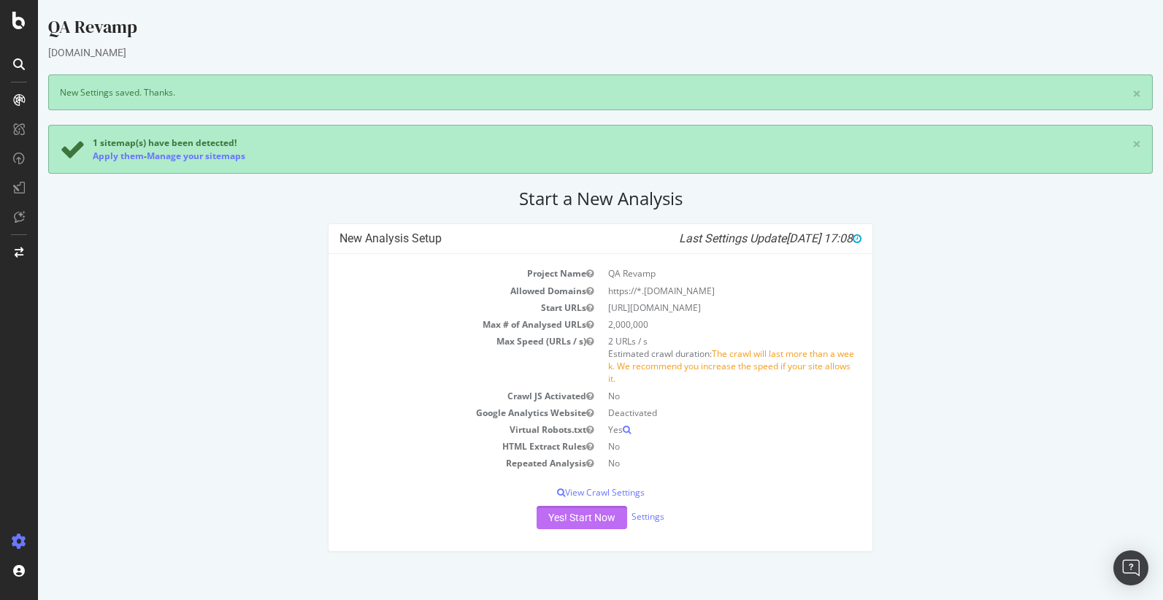
click at [595, 522] on button "Yes! Start Now" at bounding box center [582, 517] width 91 height 23
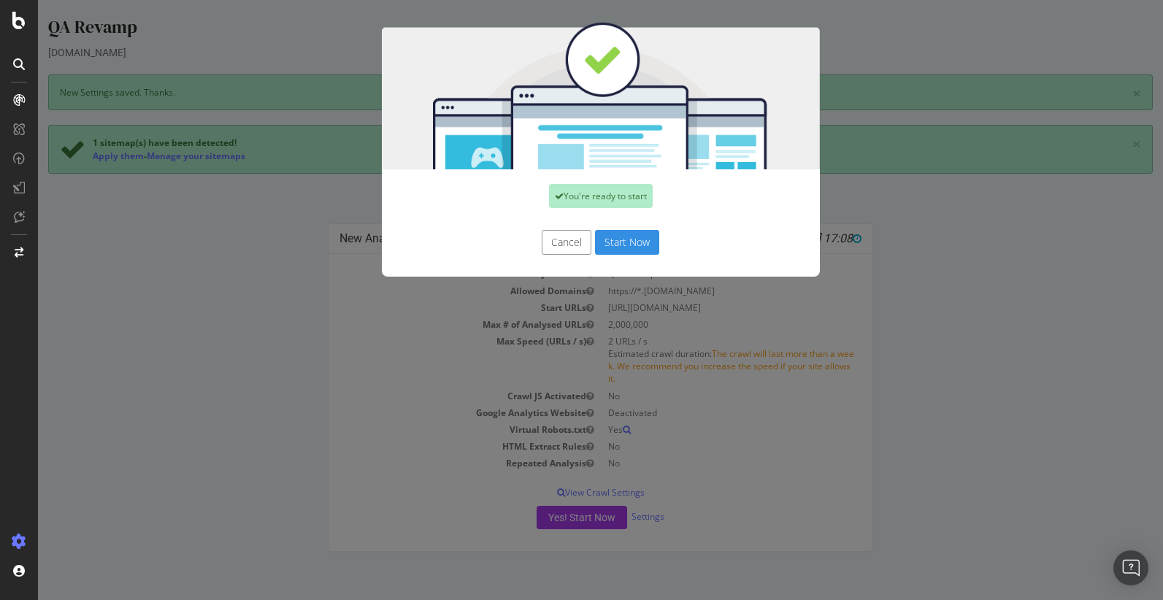
click at [629, 237] on button "Start Now" at bounding box center [627, 242] width 64 height 25
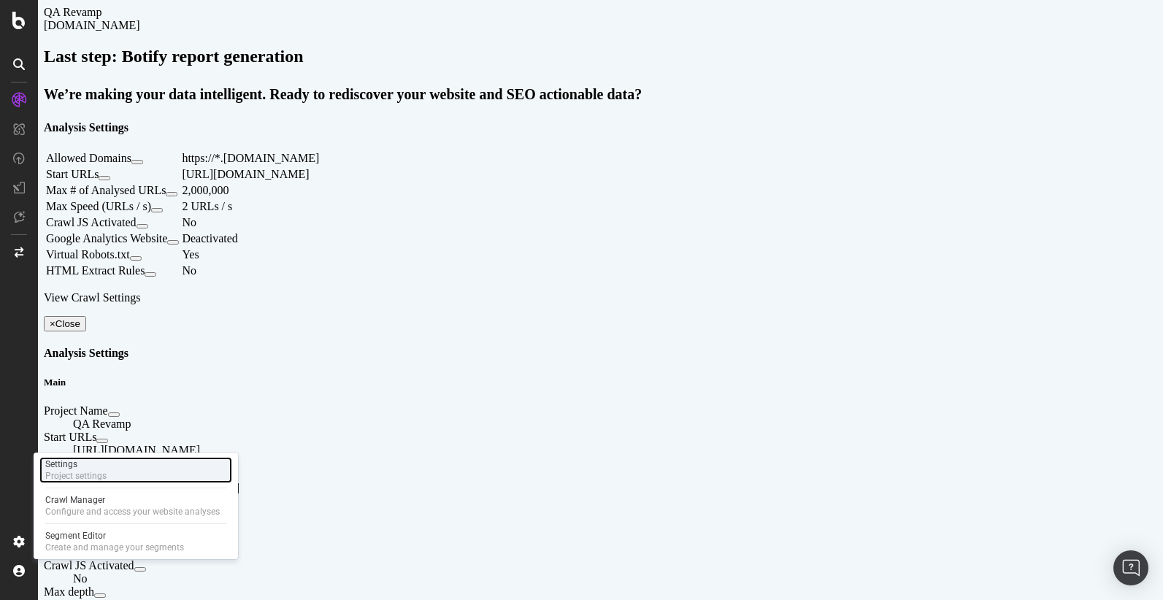
click at [69, 472] on div "Project settings" at bounding box center [75, 476] width 61 height 12
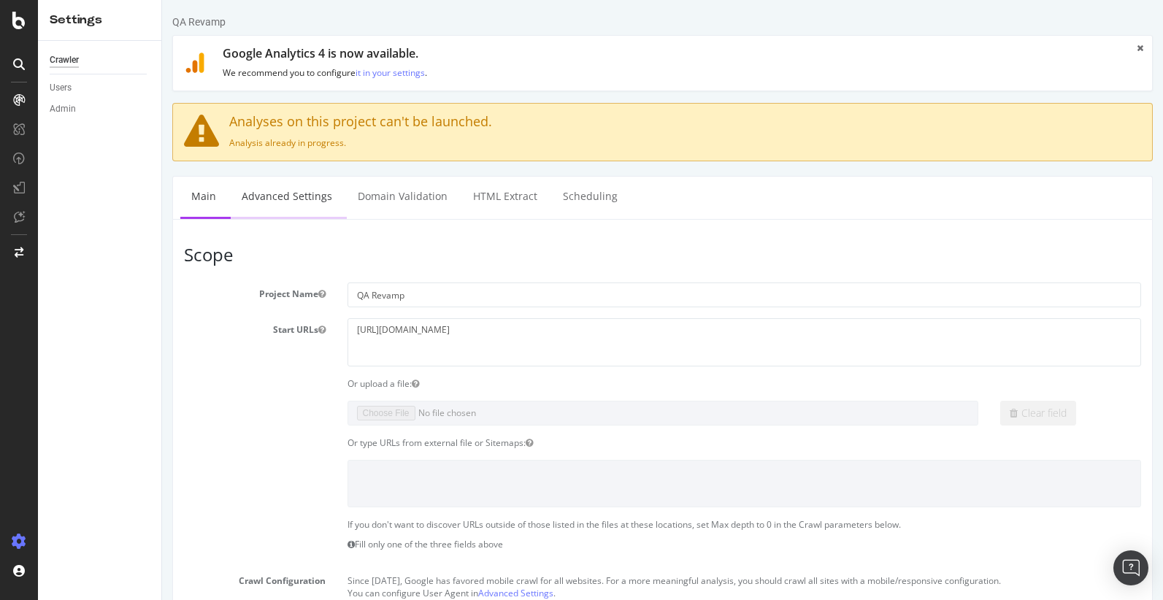
click at [280, 195] on link "Advanced Settings" at bounding box center [287, 197] width 112 height 40
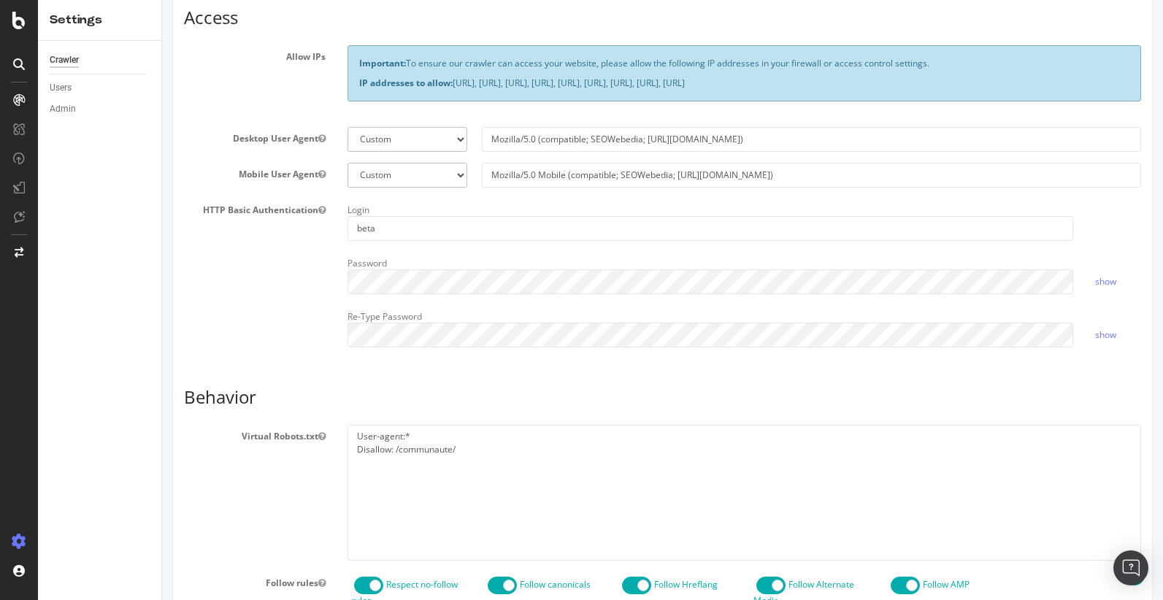
scroll to position [665, 0]
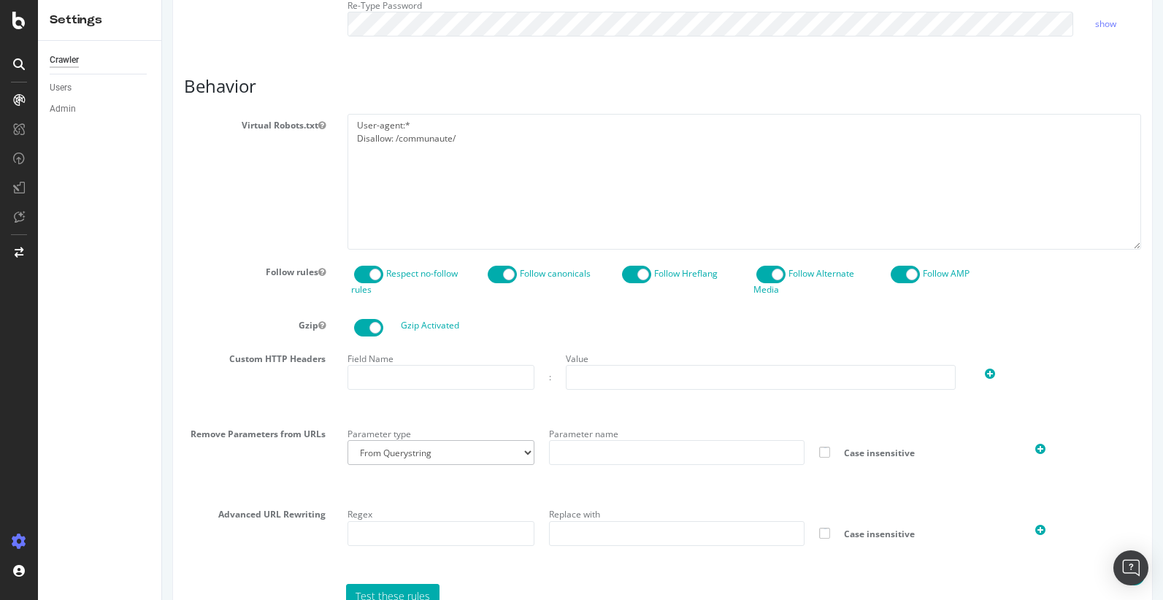
click at [361, 272] on span at bounding box center [368, 275] width 29 height 18
click at [898, 278] on span at bounding box center [905, 275] width 29 height 18
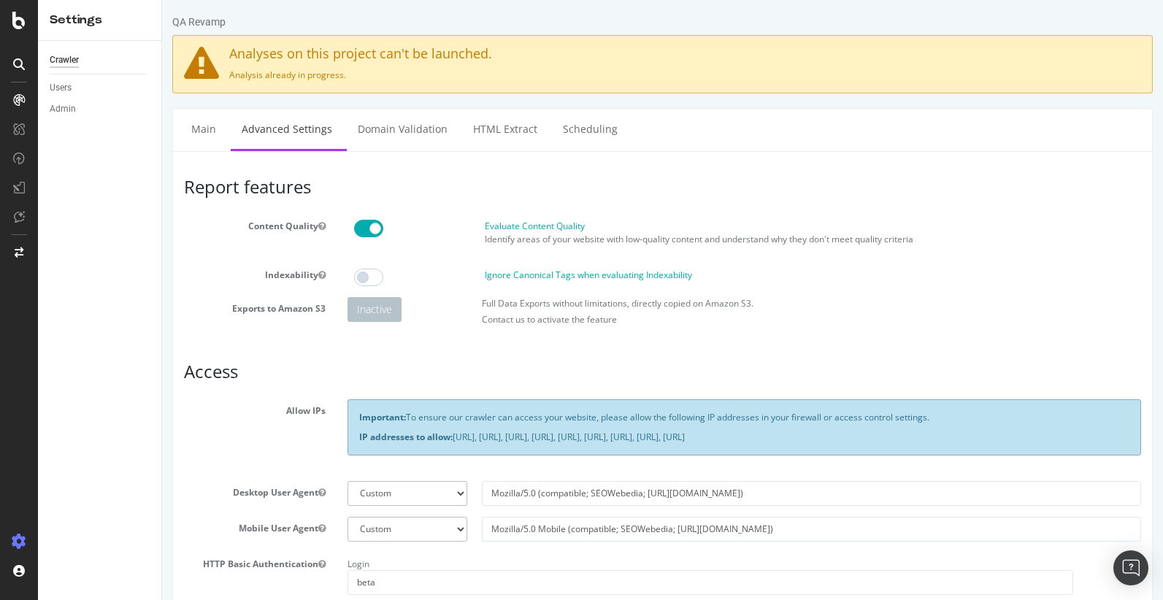
click at [358, 229] on span at bounding box center [368, 229] width 29 height 18
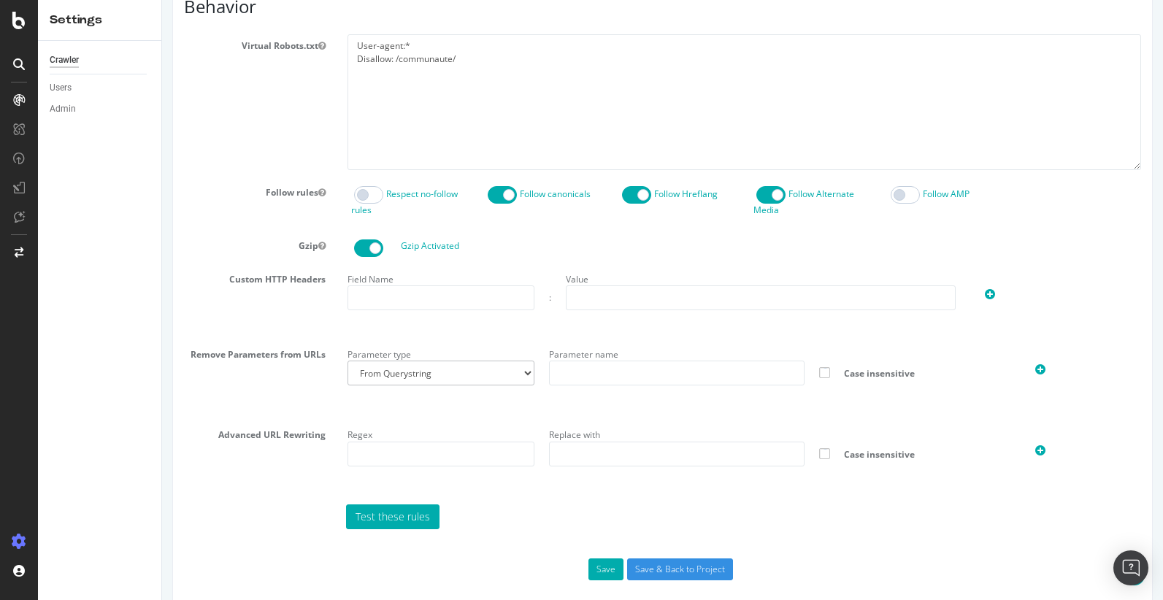
scroll to position [762, 0]
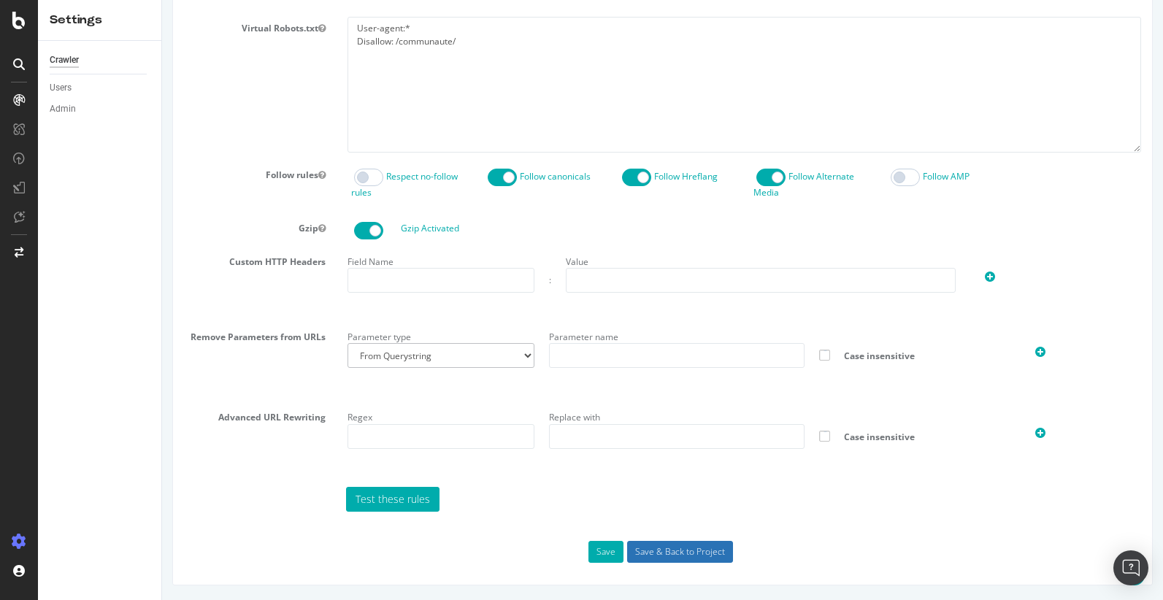
click at [676, 553] on input "Save & Back to Project" at bounding box center [680, 552] width 106 height 22
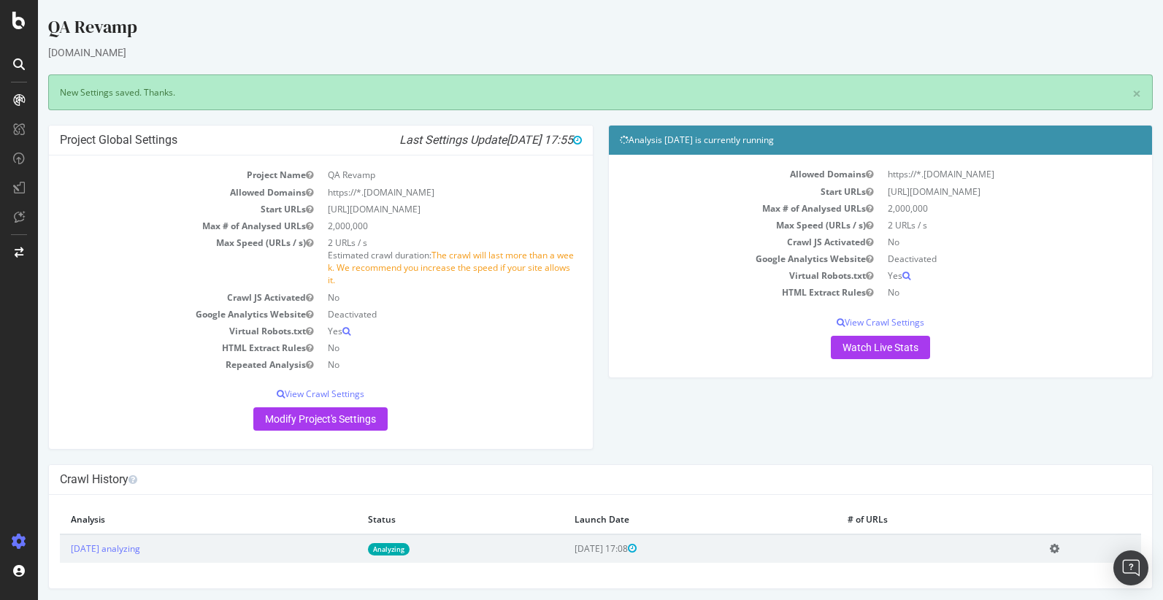
scroll to position [4, 0]
